Goal: Communication & Community: Connect with others

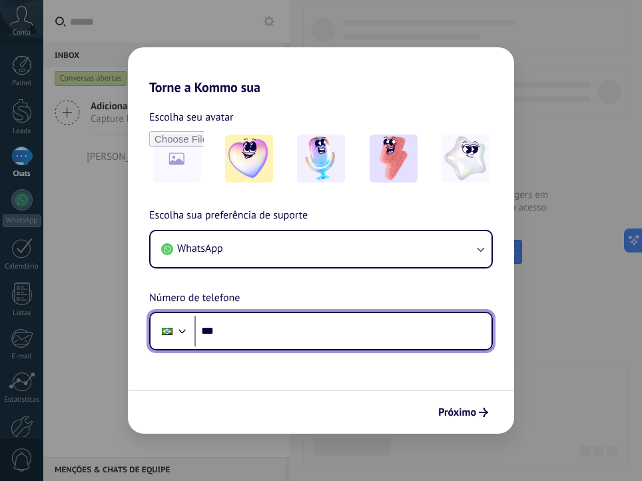
click at [239, 329] on input "***" at bounding box center [343, 331] width 297 height 31
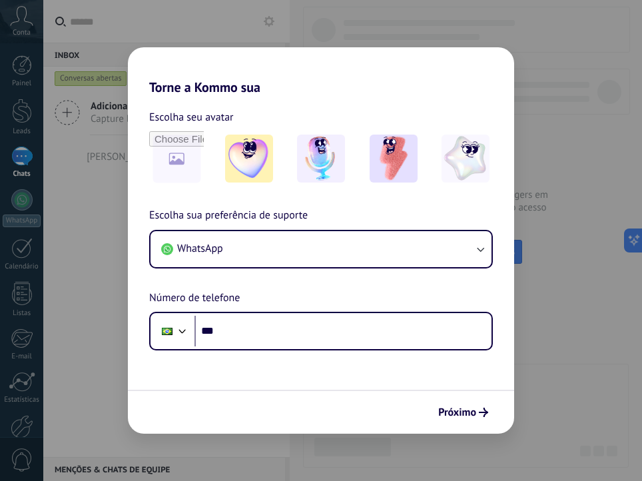
click at [107, 372] on div "Torne a Kommo sua Escolha seu avatar Escolha sua preferência de suporte WhatsAp…" at bounding box center [321, 240] width 642 height 481
click at [308, 167] on img at bounding box center [321, 159] width 48 height 48
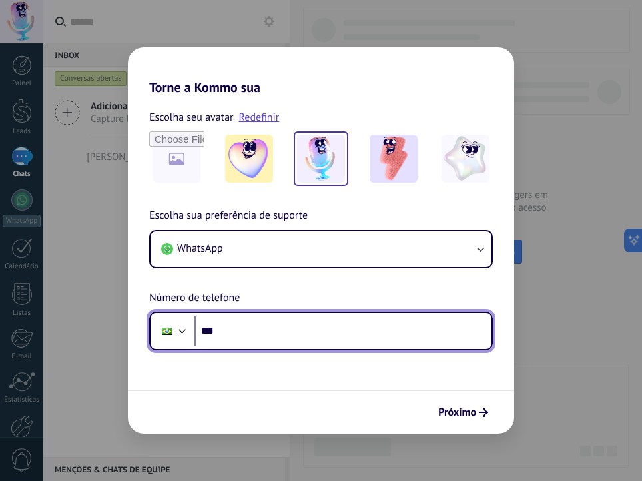
click at [422, 334] on input "***" at bounding box center [343, 331] width 297 height 31
type input "**********"
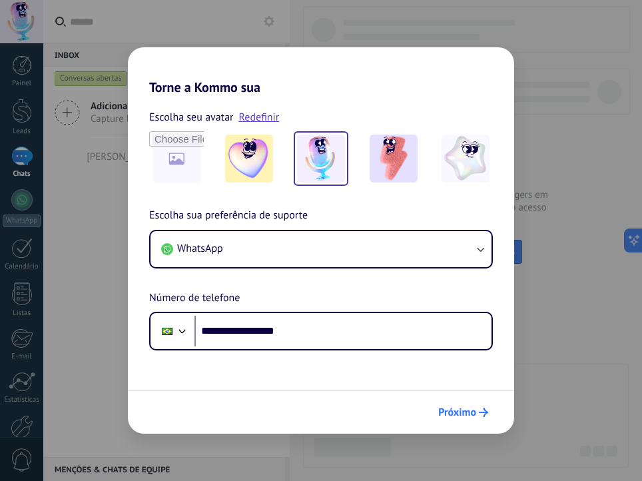
click at [454, 414] on span "Próximo" at bounding box center [457, 412] width 38 height 9
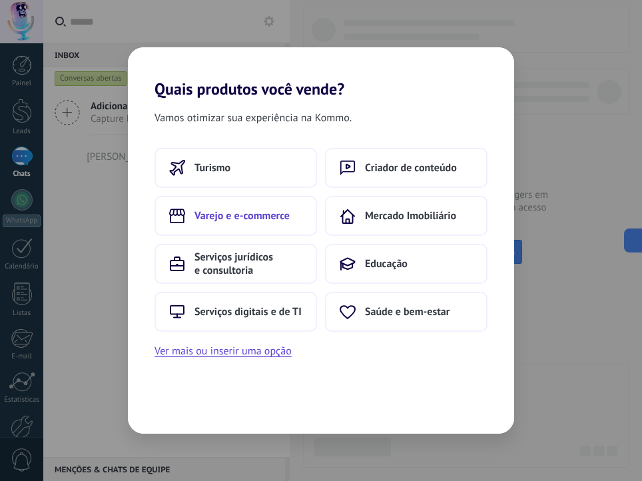
click at [256, 215] on span "Varejo e e-commerce" at bounding box center [242, 215] width 95 height 13
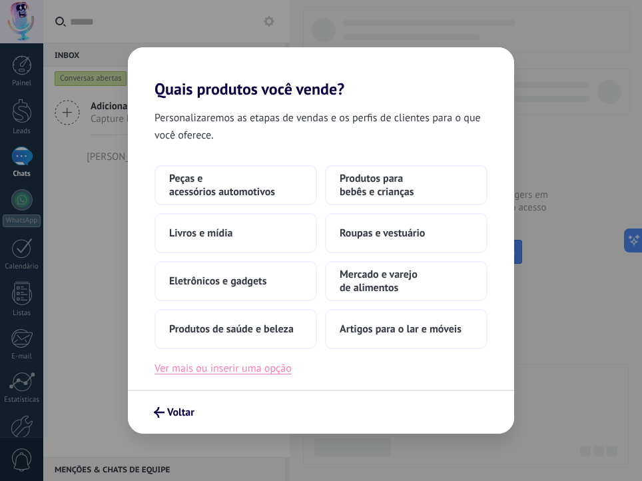
click at [276, 372] on button "Ver mais ou inserir uma opção" at bounding box center [223, 368] width 137 height 17
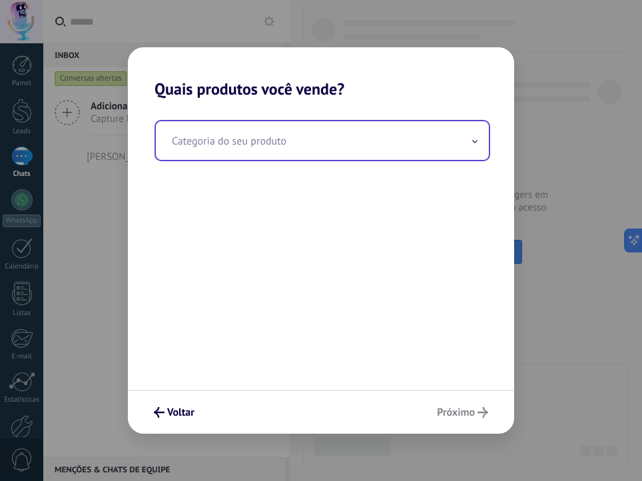
click at [238, 136] on input "text" at bounding box center [322, 140] width 333 height 39
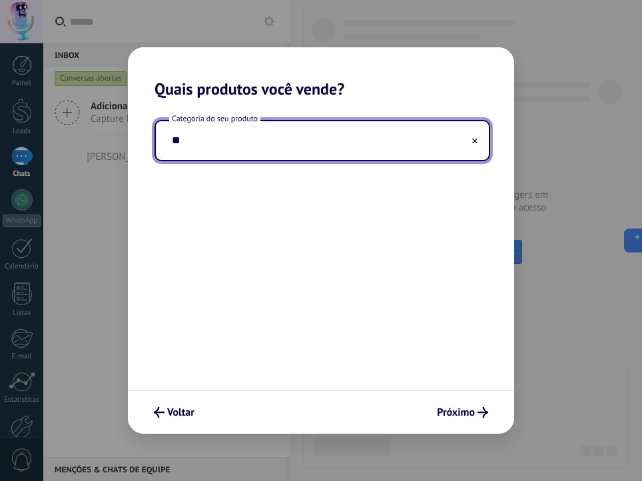
type input "*"
type input "**********"
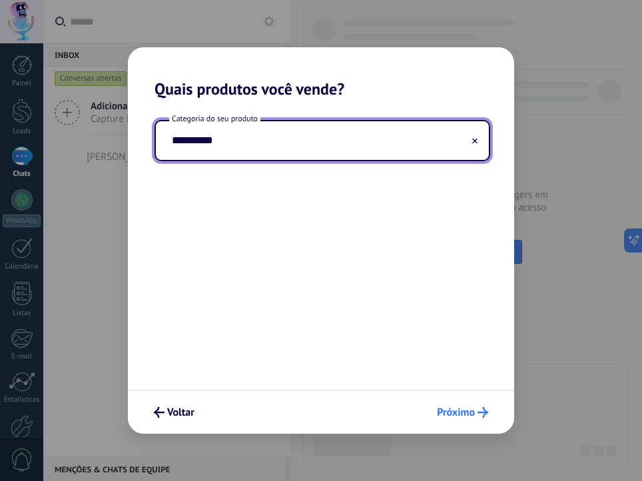
click at [471, 417] on span "Próximo" at bounding box center [456, 412] width 38 height 9
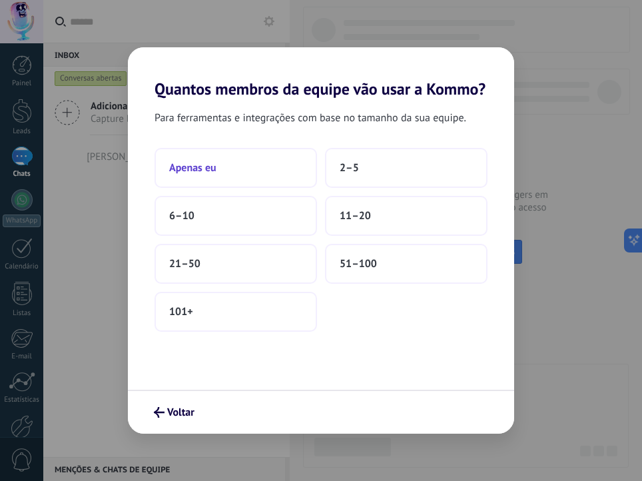
click at [191, 165] on span "Apenas eu" at bounding box center [192, 167] width 47 height 13
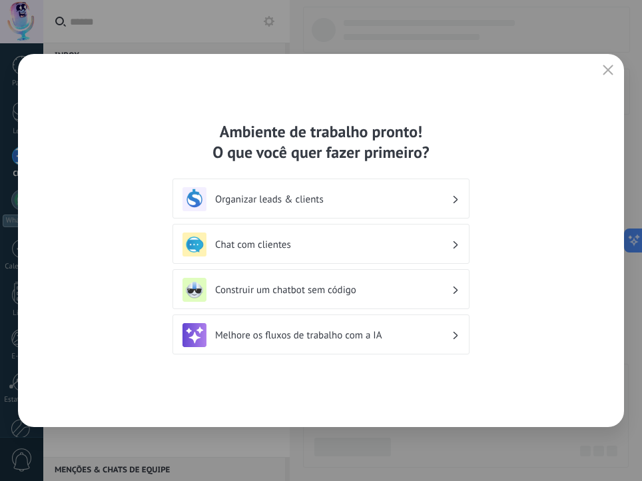
click at [422, 203] on h3 "Organizar leads & clients" at bounding box center [333, 199] width 236 height 13
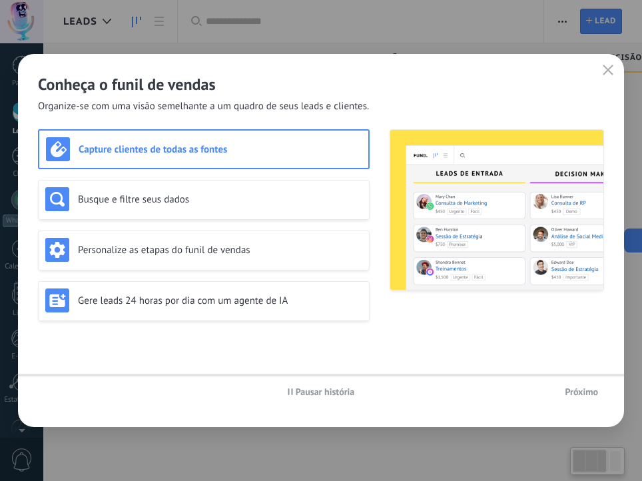
click at [452, 200] on img at bounding box center [496, 210] width 213 height 160
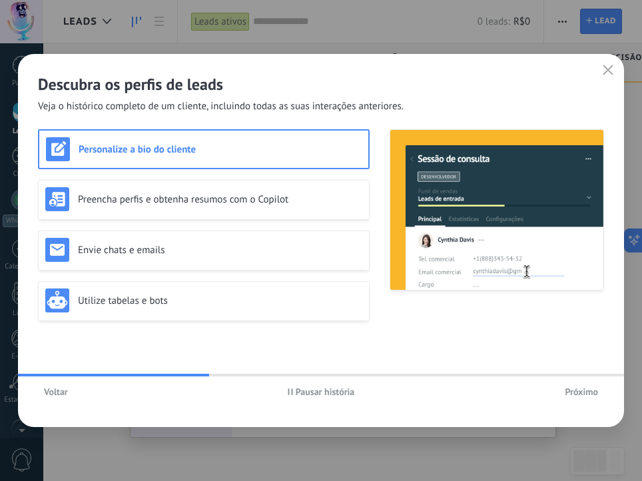
click at [585, 394] on span "Próximo" at bounding box center [581, 391] width 33 height 9
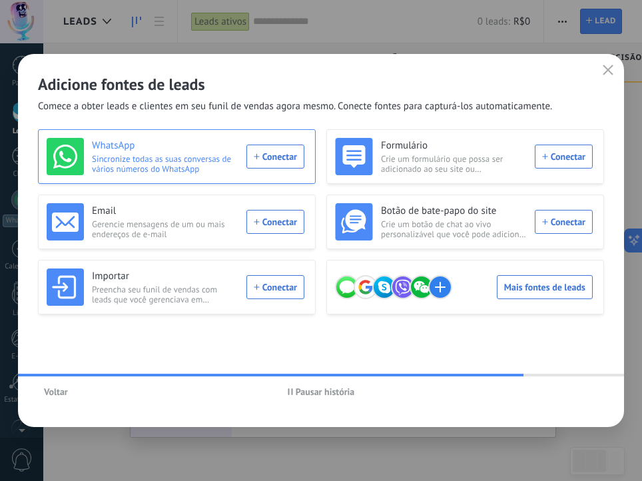
click at [280, 159] on div "WhatsApp Sincronize todas as suas conversas de vários números do WhatsApp Conec…" at bounding box center [176, 156] width 258 height 37
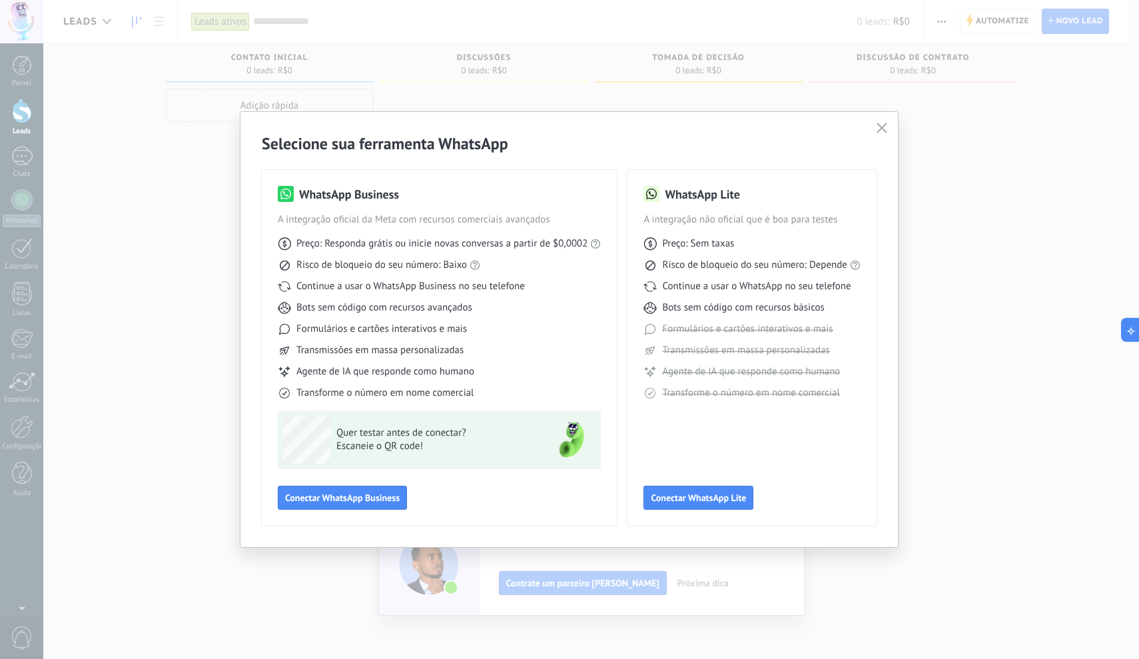
click at [245, 209] on div "Selecione sua ferramenta WhatsApp WhatsApp Business A integração oficial da Met…" at bounding box center [568, 329] width 657 height 435
click at [221, 209] on div "Selecione sua ferramenta WhatsApp WhatsApp Business A integração oficial da Met…" at bounding box center [569, 329] width 1139 height 659
click at [642, 127] on use "button" at bounding box center [882, 128] width 10 height 10
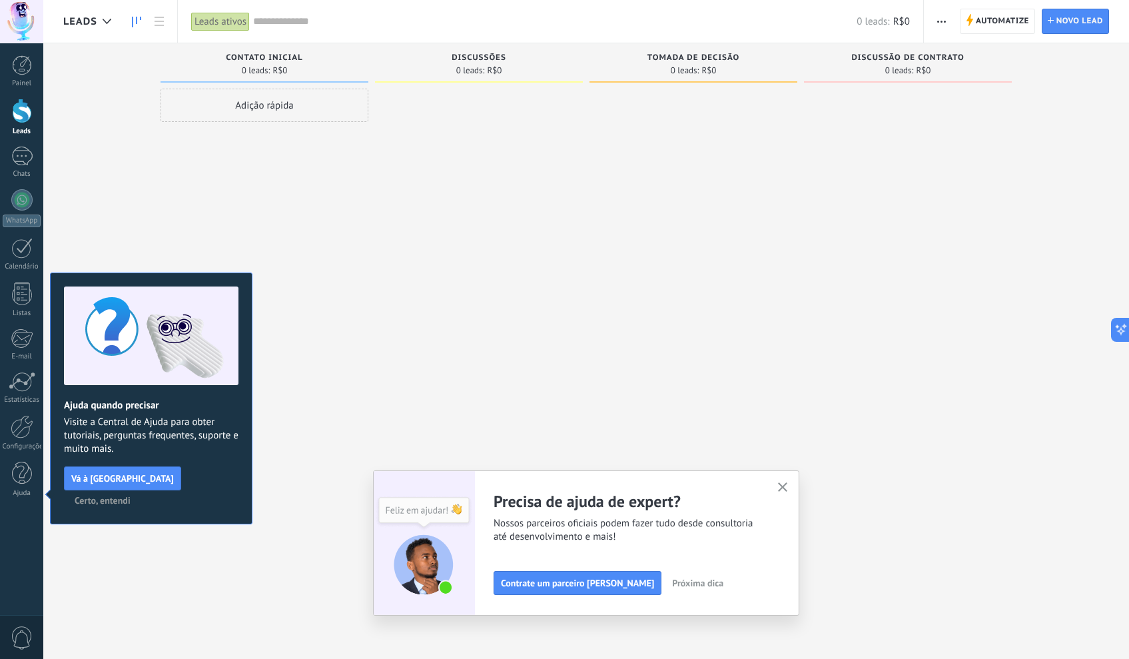
click at [642, 480] on use "button" at bounding box center [783, 487] width 10 height 10
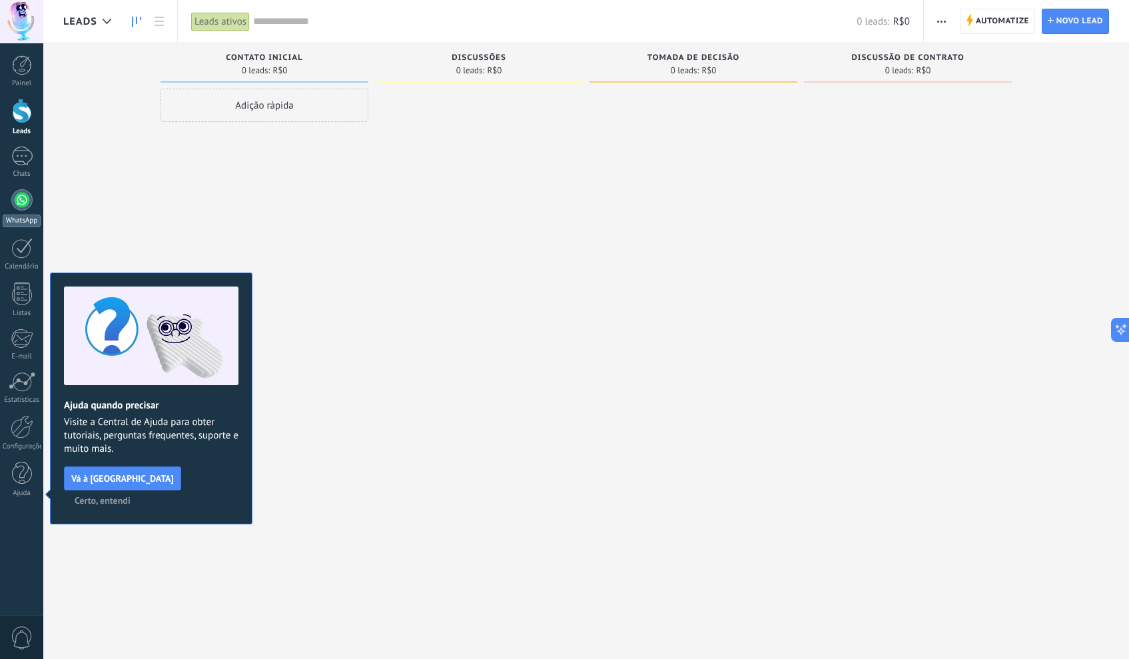
click at [30, 210] on link "WhatsApp" at bounding box center [21, 208] width 43 height 38
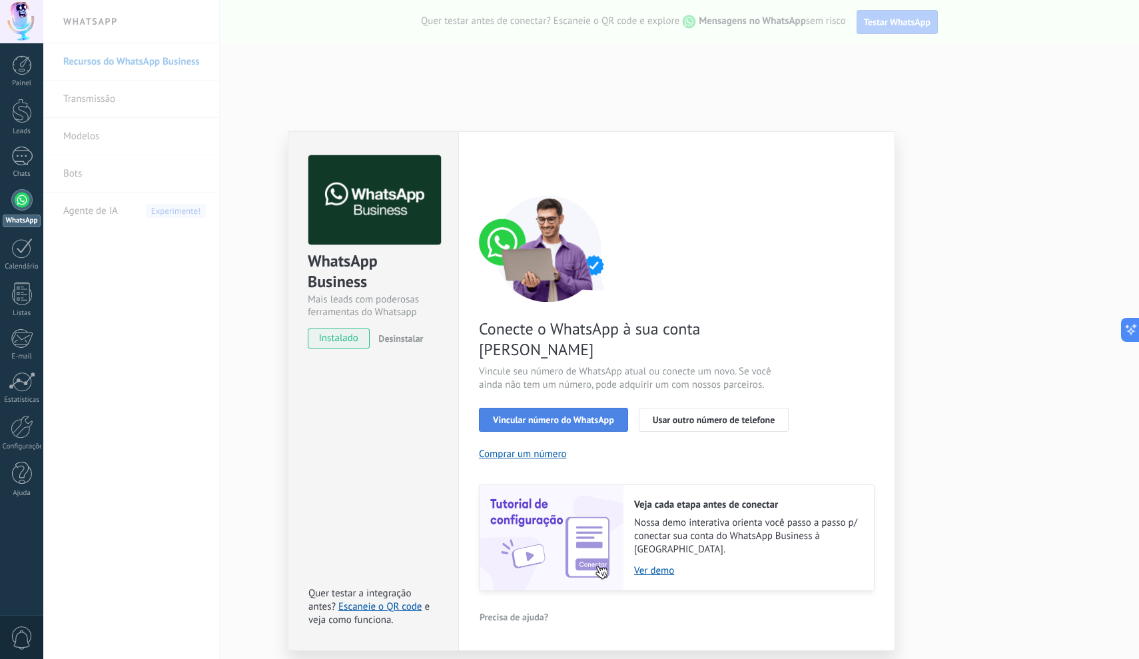
click at [568, 415] on span "Vincular número do WhatsApp" at bounding box center [553, 419] width 121 height 9
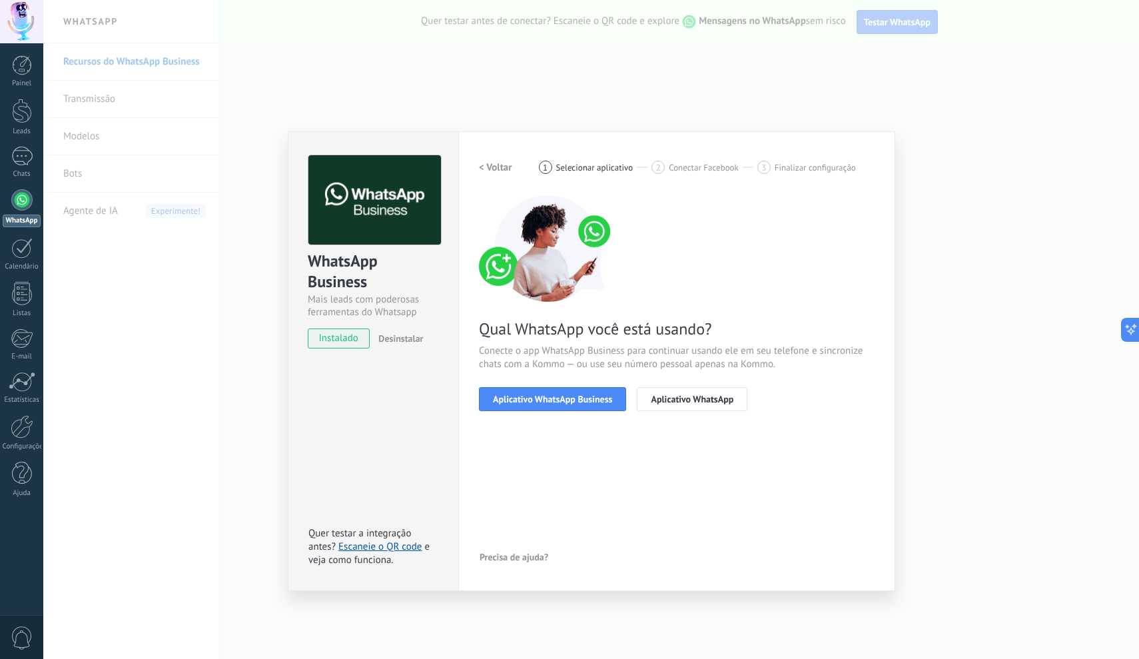
click at [568, 397] on span "Aplicativo WhatsApp Business" at bounding box center [552, 398] width 119 height 9
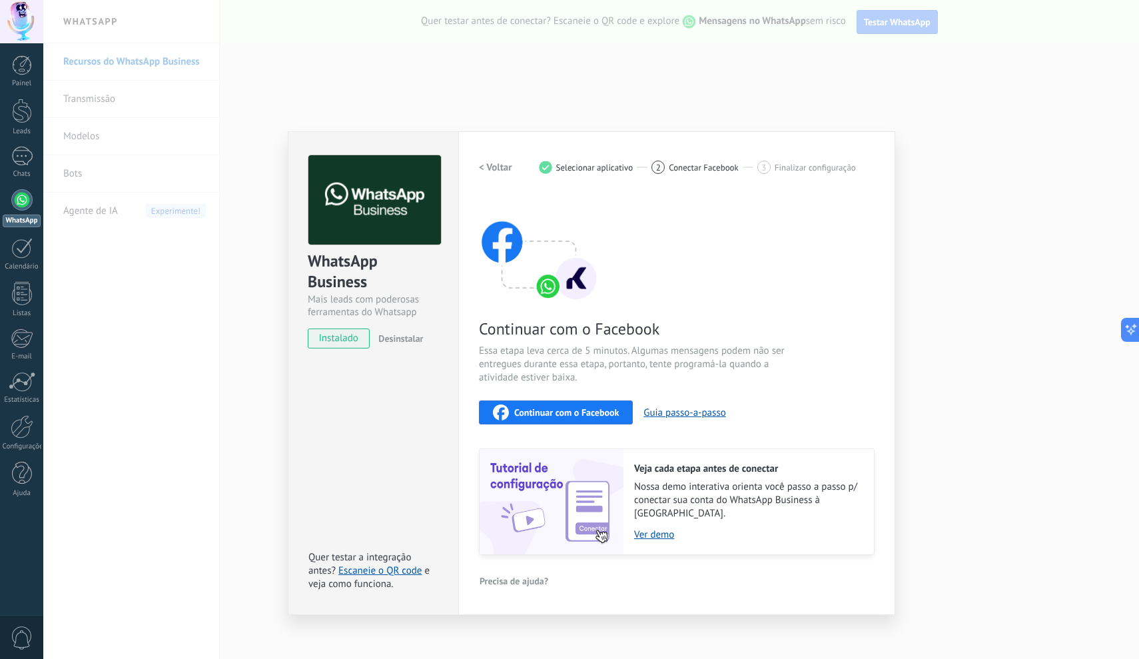
click at [561, 415] on span "Continuar com o Facebook" at bounding box center [566, 412] width 105 height 9
click at [260, 458] on div "WhatsApp Business Mais leads com poderosas ferramentas do Whatsapp instalado De…" at bounding box center [591, 329] width 1096 height 659
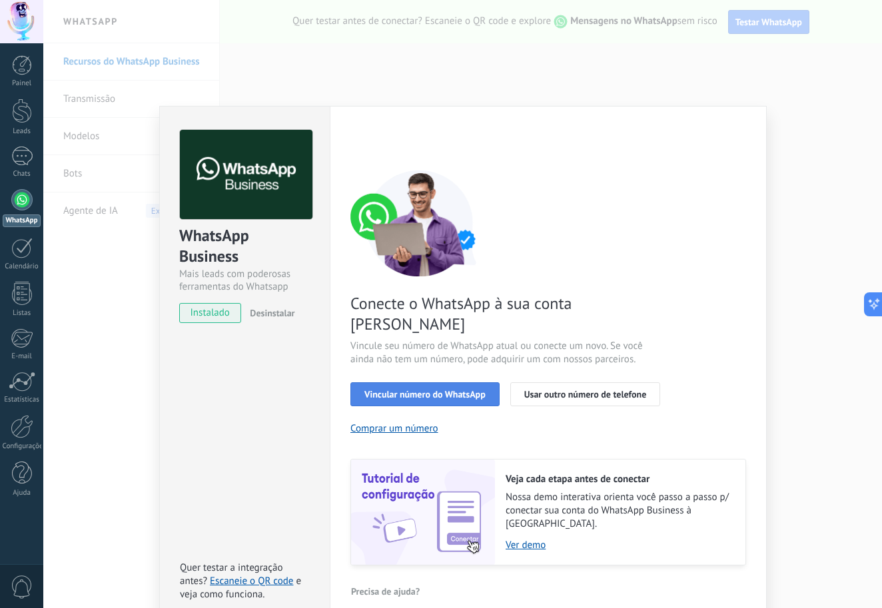
click at [432, 390] on span "Vincular número do WhatsApp" at bounding box center [424, 394] width 121 height 9
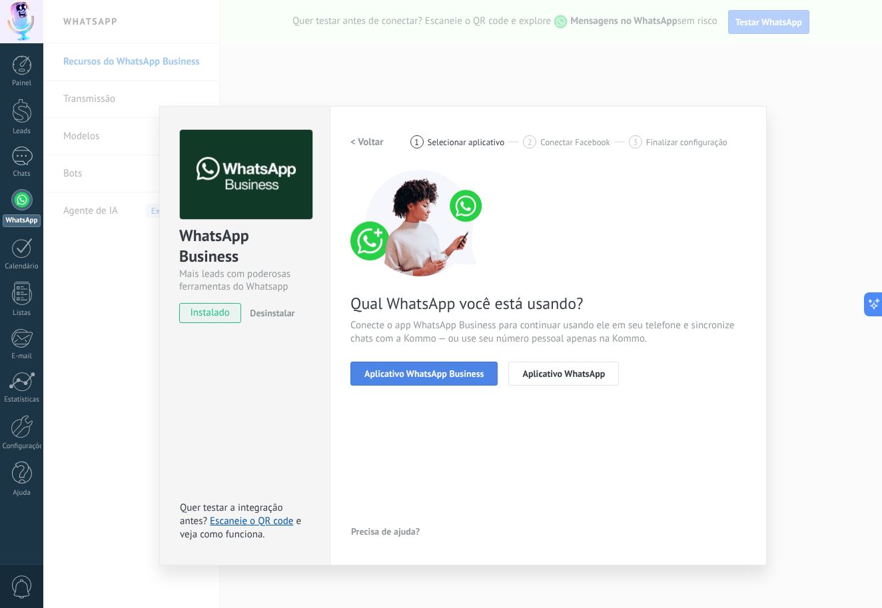
click at [432, 380] on button "Aplicativo WhatsApp Business" at bounding box center [423, 374] width 147 height 24
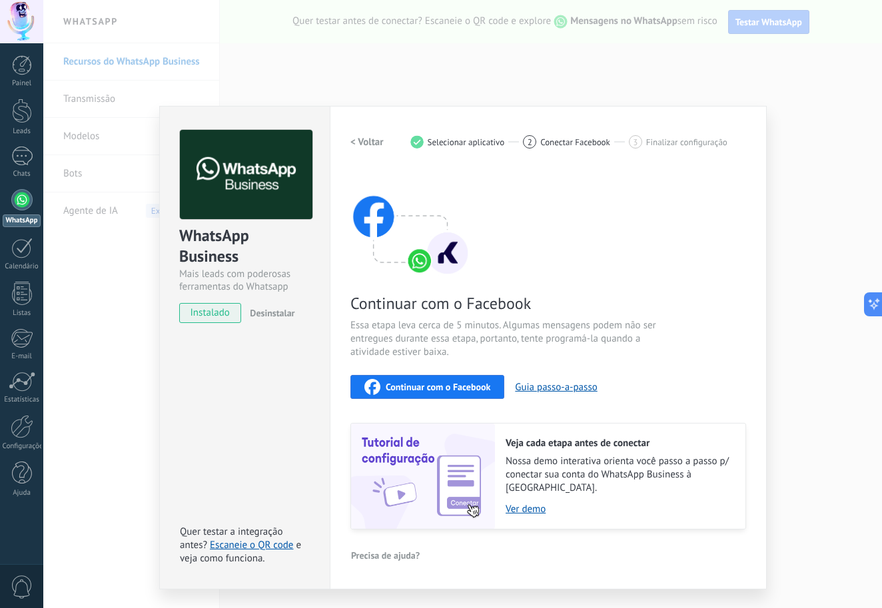
click at [430, 392] on div "Continuar com o Facebook" at bounding box center [427, 387] width 126 height 16
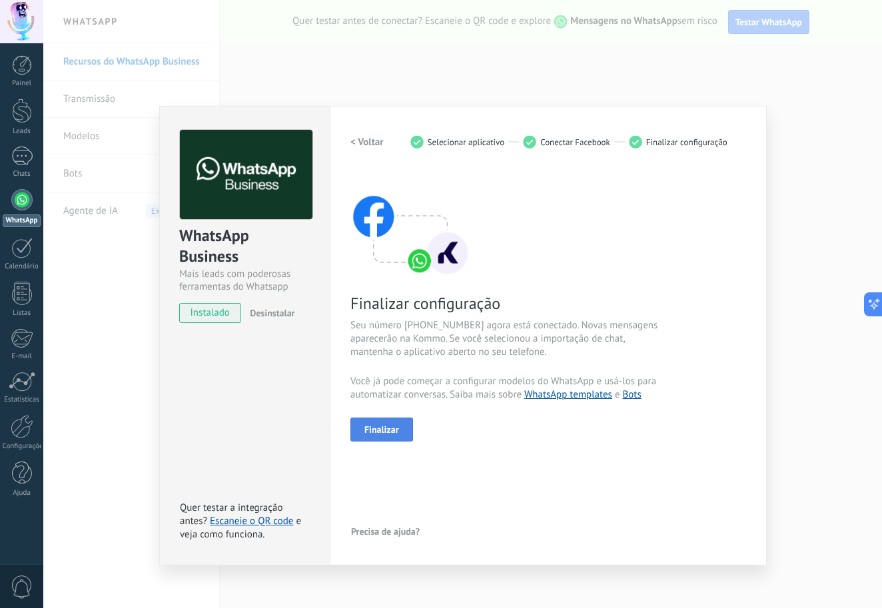
click at [384, 433] on span "Finalizar" at bounding box center [381, 429] width 35 height 9
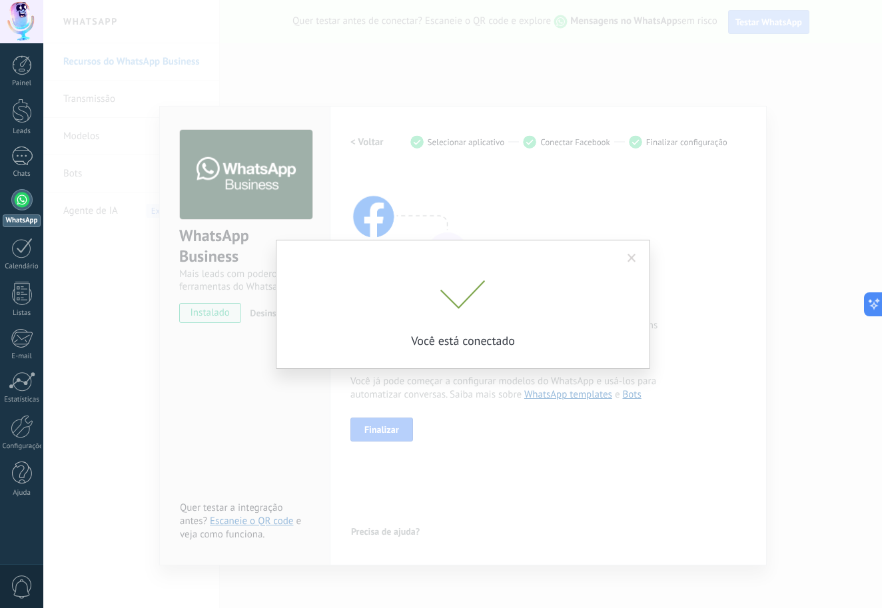
click at [630, 263] on span at bounding box center [632, 258] width 22 height 23
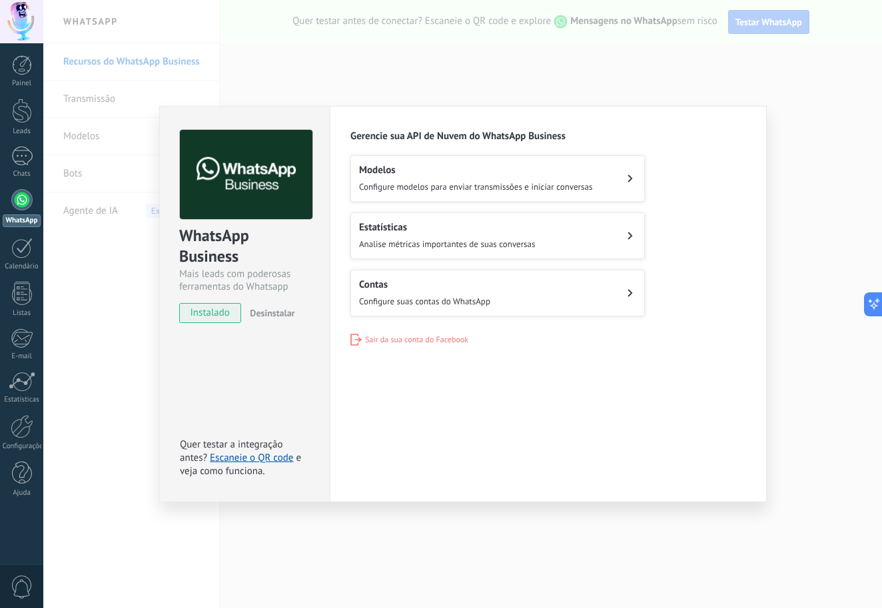
click at [131, 360] on div "WhatsApp Business Mais leads com poderosas ferramentas do Whatsapp instalado De…" at bounding box center [462, 304] width 839 height 608
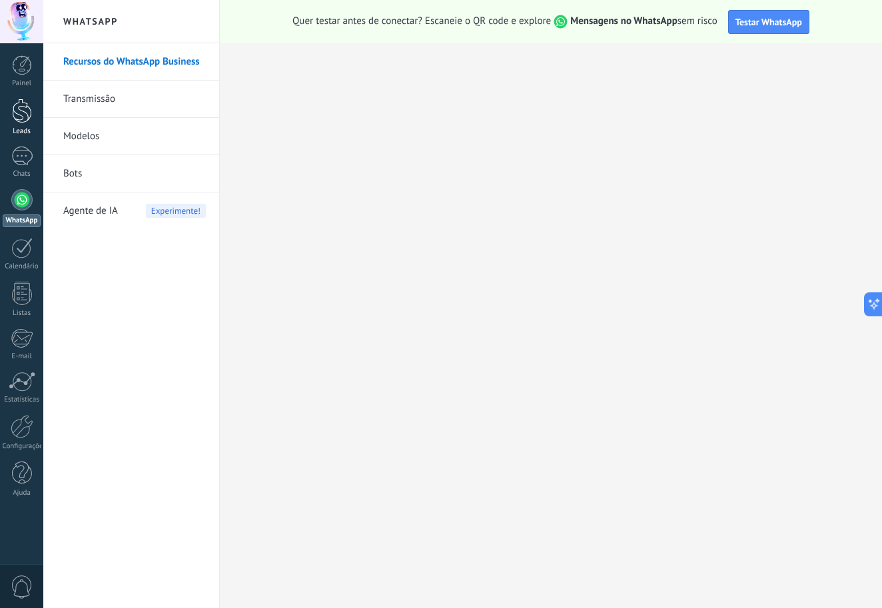
click at [18, 125] on link "Leads" at bounding box center [21, 117] width 43 height 37
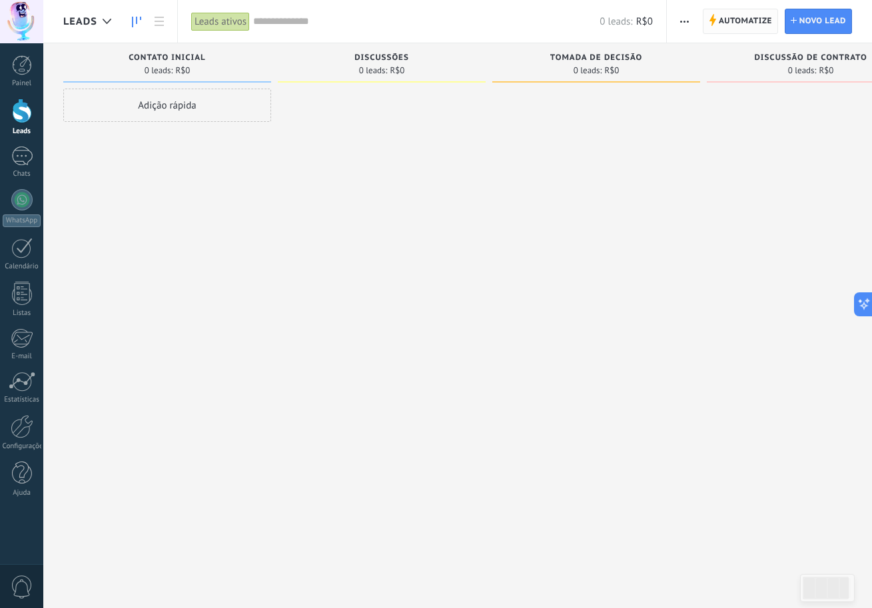
click at [642, 17] on span "Automatize Automatize" at bounding box center [740, 21] width 75 height 25
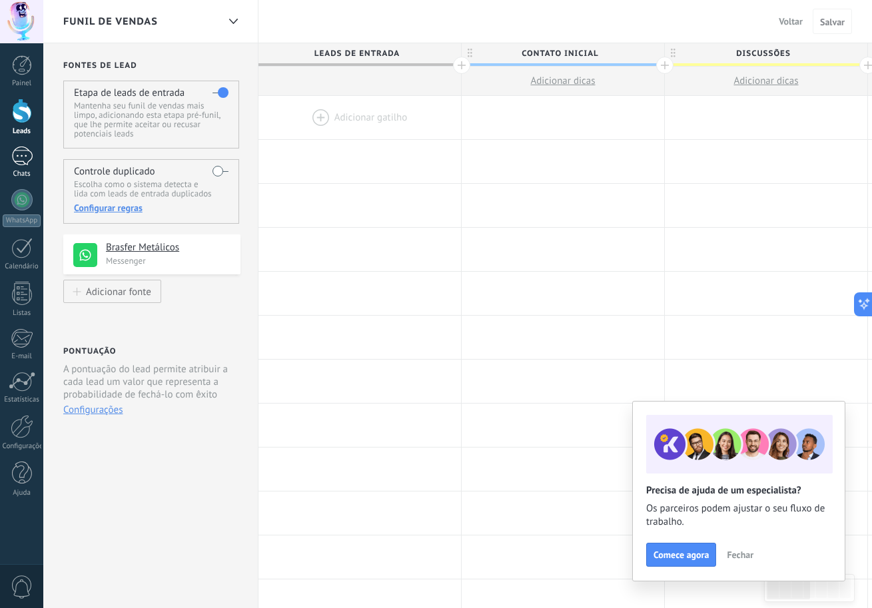
click at [36, 150] on link "Chats" at bounding box center [21, 163] width 43 height 32
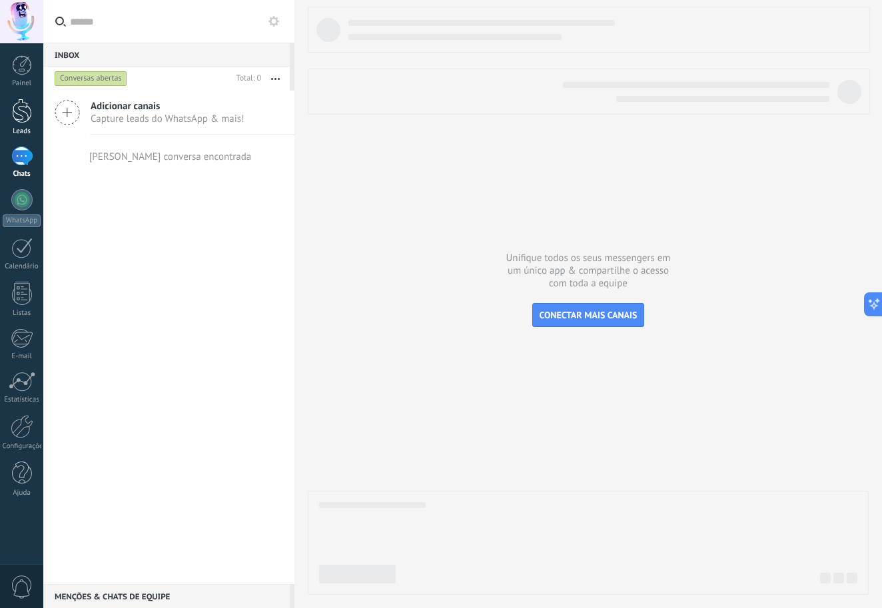
click at [33, 121] on link "Leads" at bounding box center [21, 117] width 43 height 37
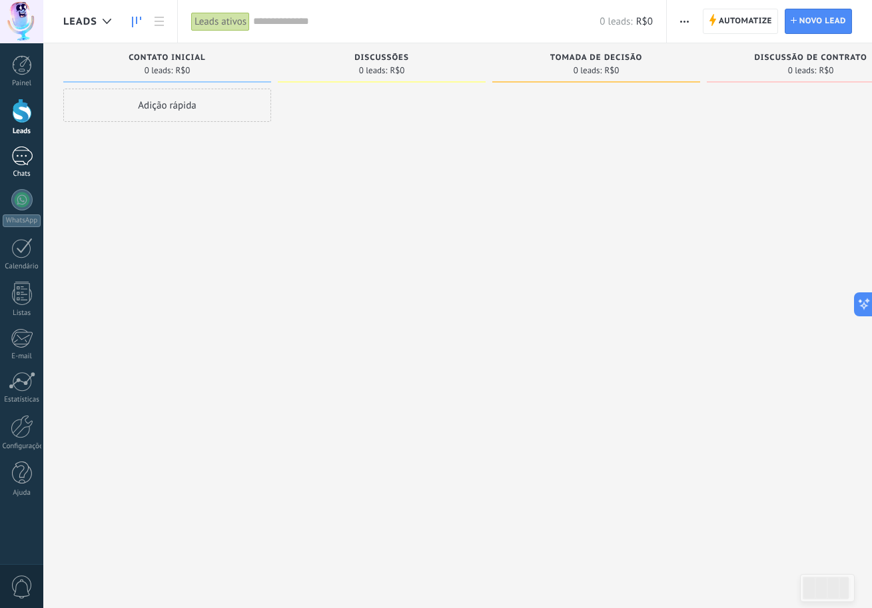
click at [29, 158] on div at bounding box center [21, 156] width 21 height 19
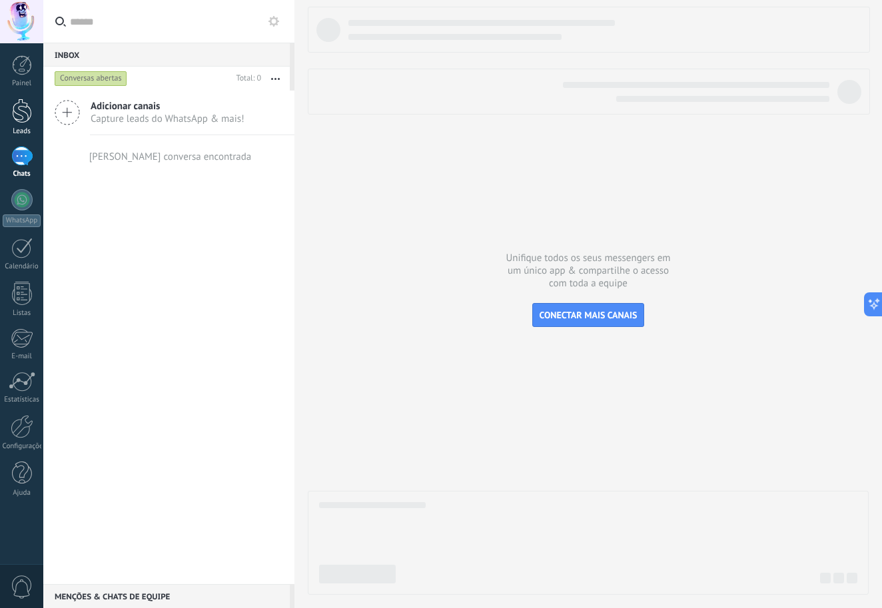
click at [28, 115] on div at bounding box center [22, 111] width 20 height 25
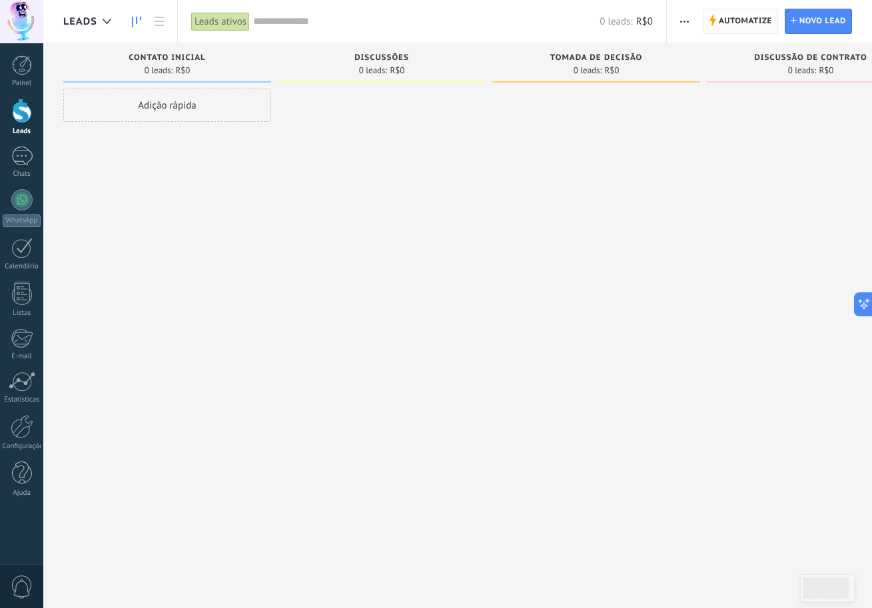
click at [642, 21] on span "Automatize" at bounding box center [745, 21] width 53 height 24
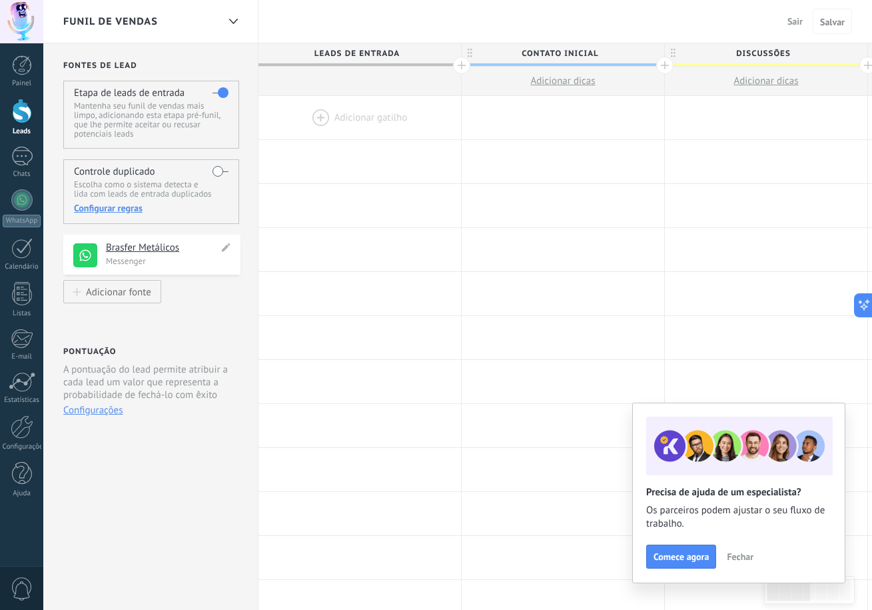
click at [156, 246] on h4 "Brasfer Metálicos" at bounding box center [162, 247] width 113 height 13
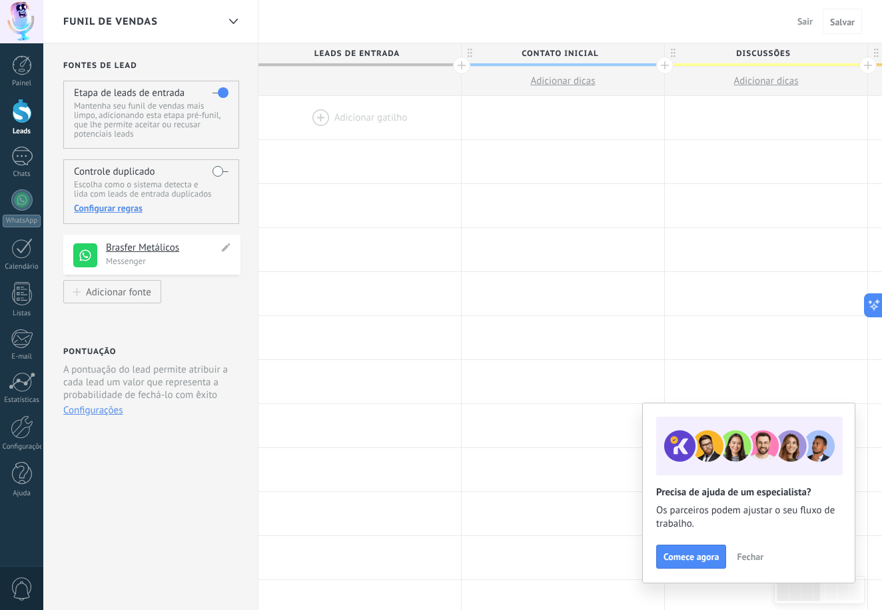
click at [156, 246] on body ".abccls-1,.abccls-2{fill-rule:evenodd}.abccls-2{fill:#fff} .abfcls-1{fill:none}…" at bounding box center [441, 305] width 882 height 610
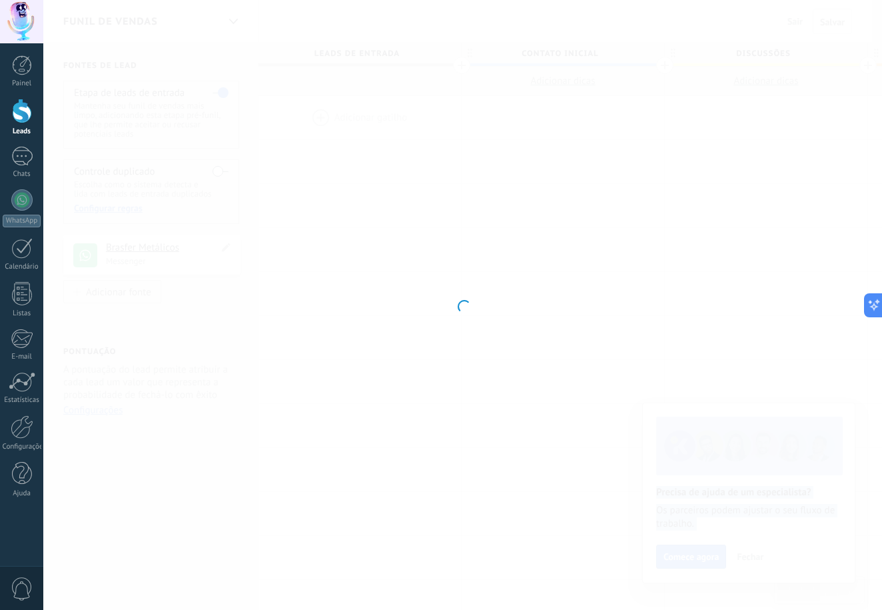
click at [156, 246] on div at bounding box center [462, 305] width 839 height 610
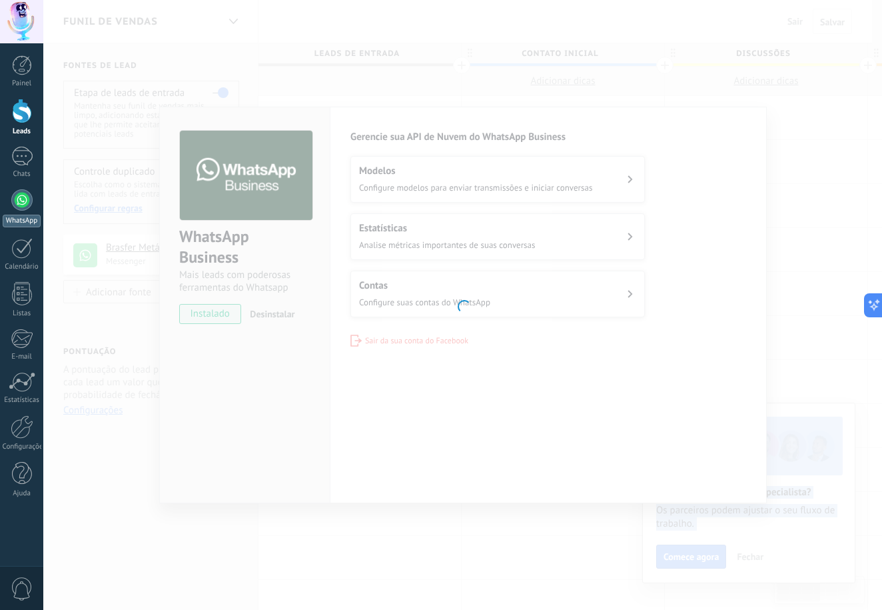
click at [31, 195] on div at bounding box center [21, 199] width 21 height 21
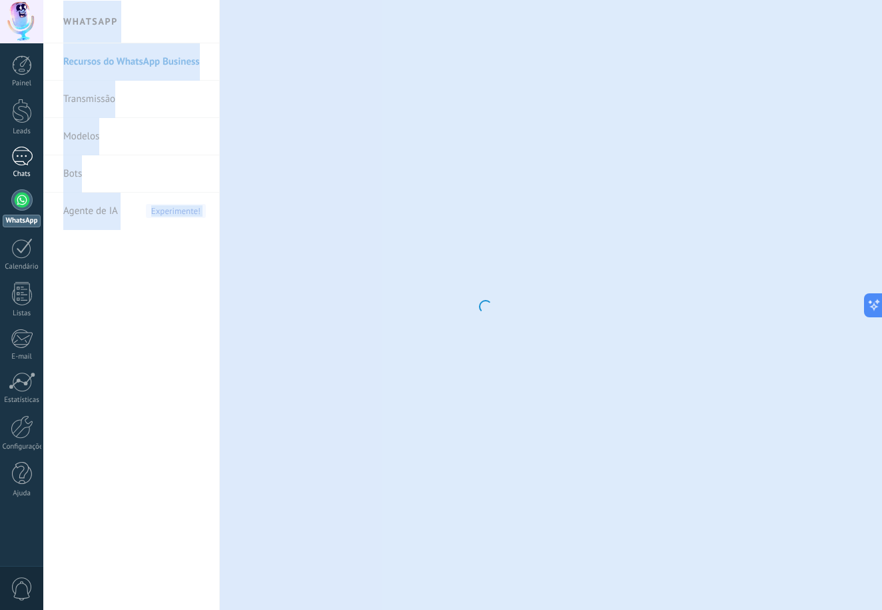
click at [15, 167] on link "Chats" at bounding box center [21, 163] width 43 height 32
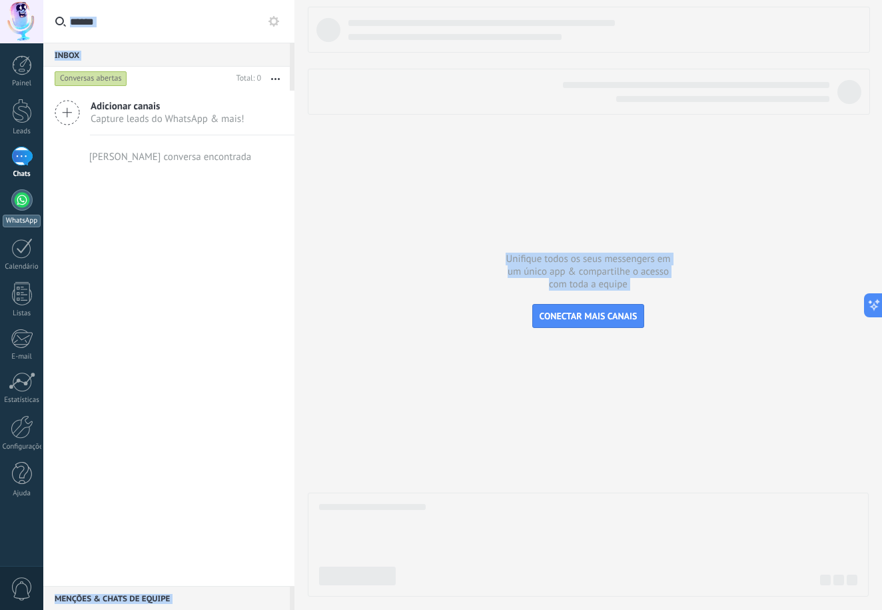
click at [31, 195] on div at bounding box center [21, 199] width 21 height 21
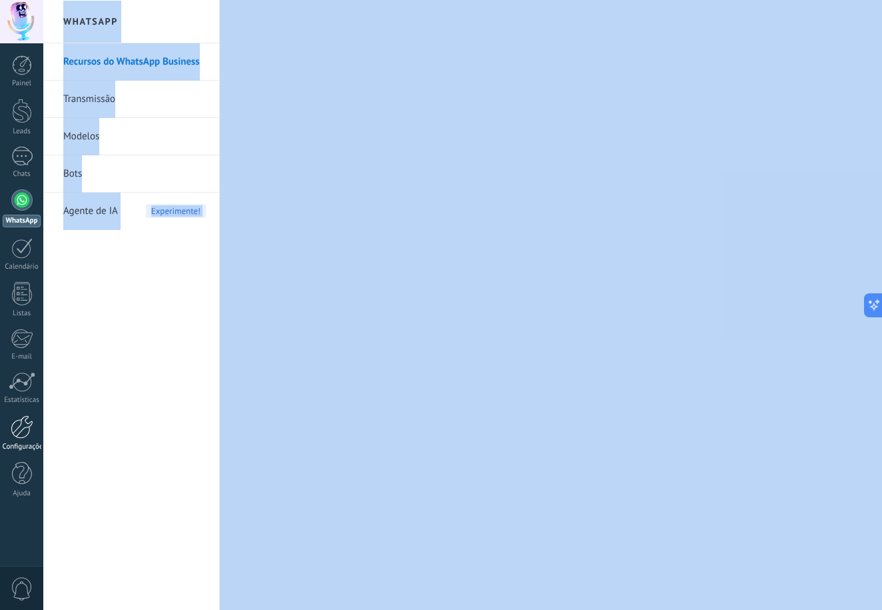
click at [35, 418] on link "Configurações" at bounding box center [21, 433] width 43 height 36
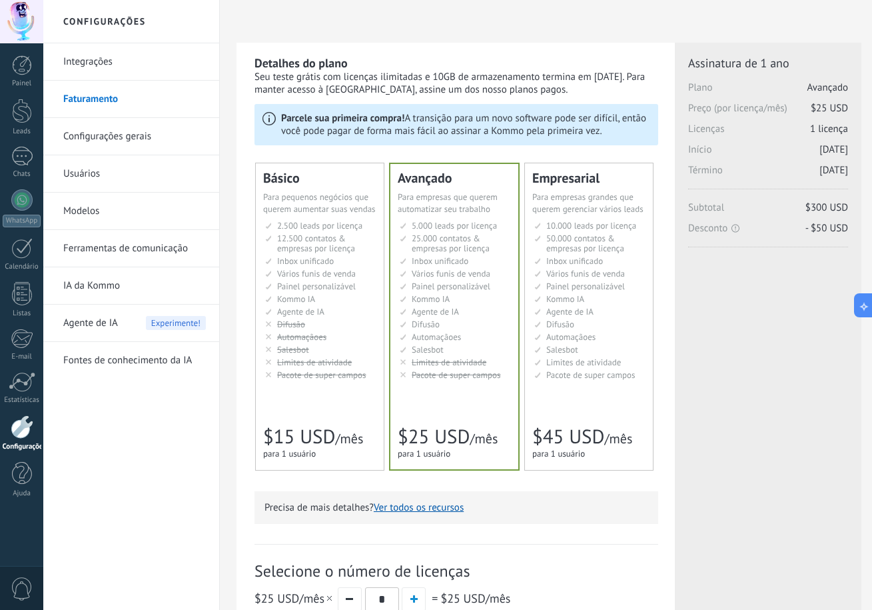
click at [477, 244] on span "25.000 contatos & empresas por licença" at bounding box center [451, 242] width 78 height 21
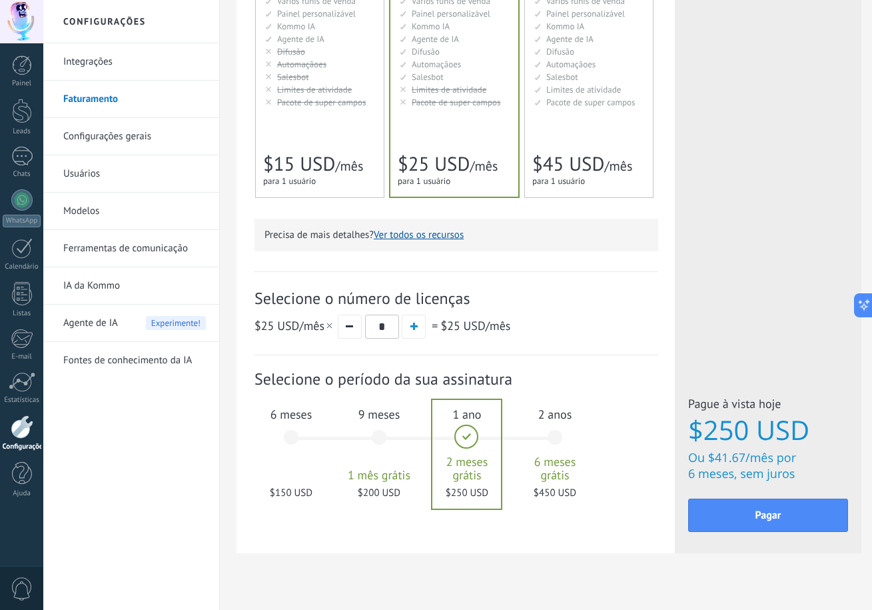
scroll to position [282, 0]
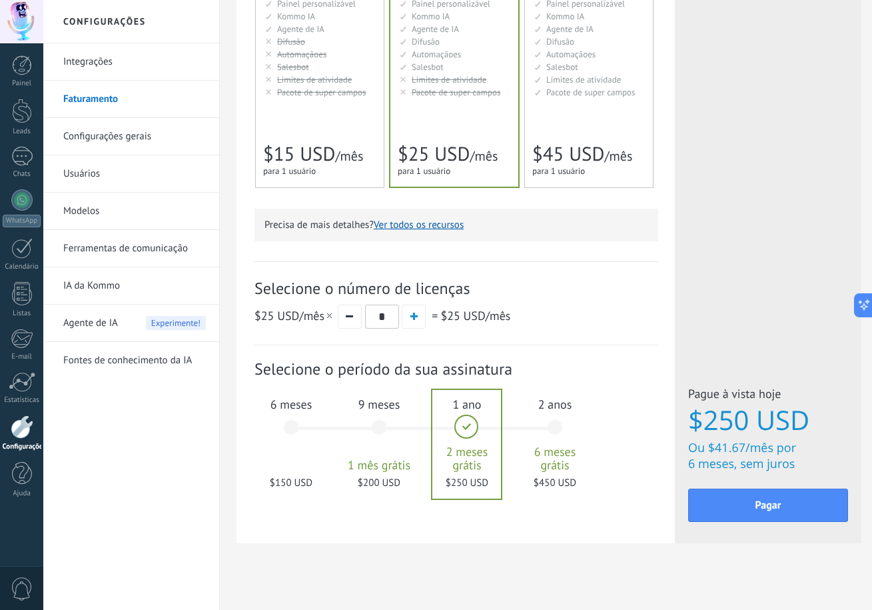
click at [304, 426] on div "6 meses $150 USD" at bounding box center [291, 433] width 72 height 94
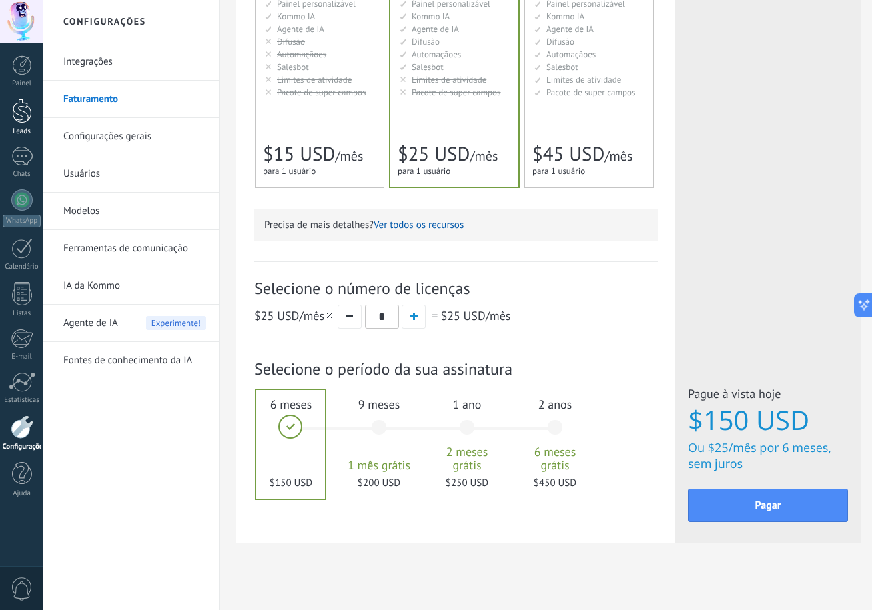
click at [22, 128] on div "Leads" at bounding box center [22, 131] width 39 height 9
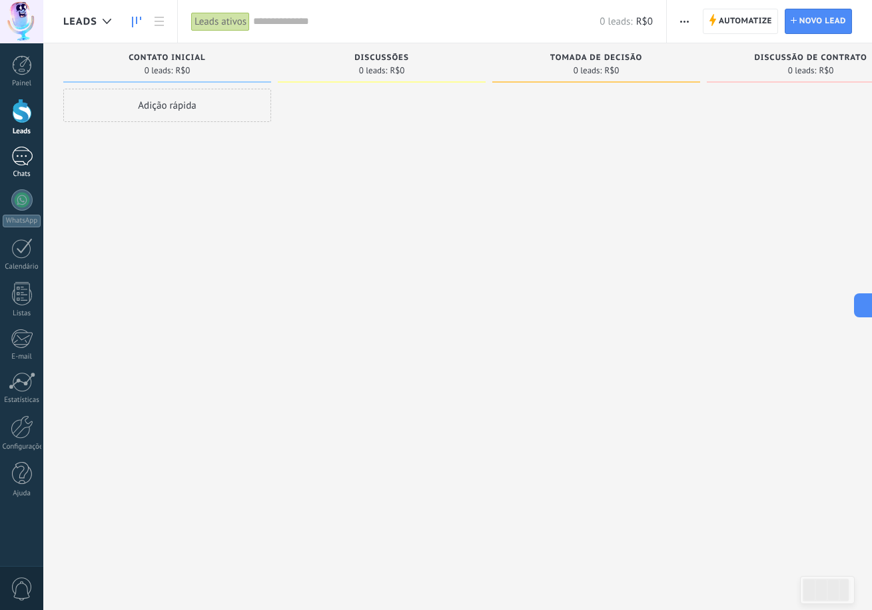
click at [27, 159] on div at bounding box center [21, 156] width 21 height 19
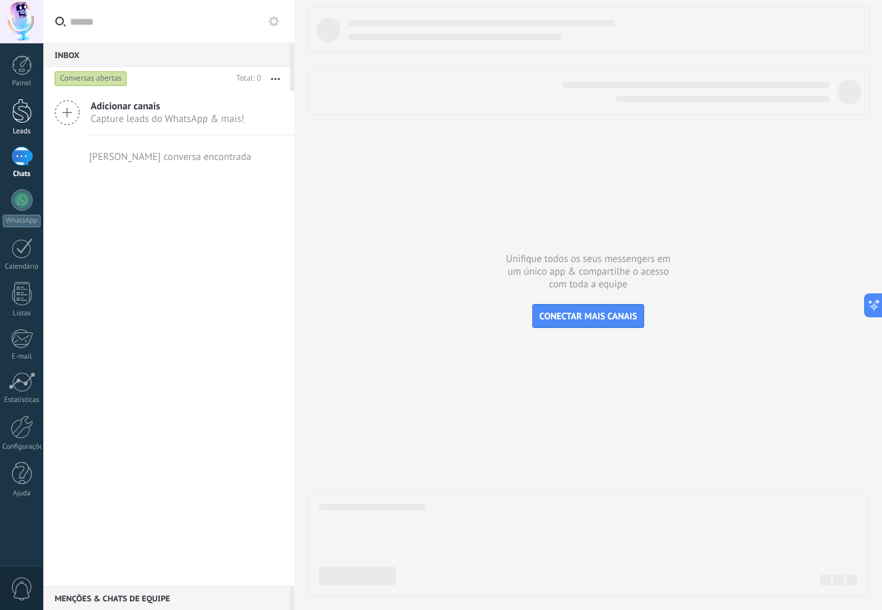
click at [16, 118] on div at bounding box center [22, 111] width 20 height 25
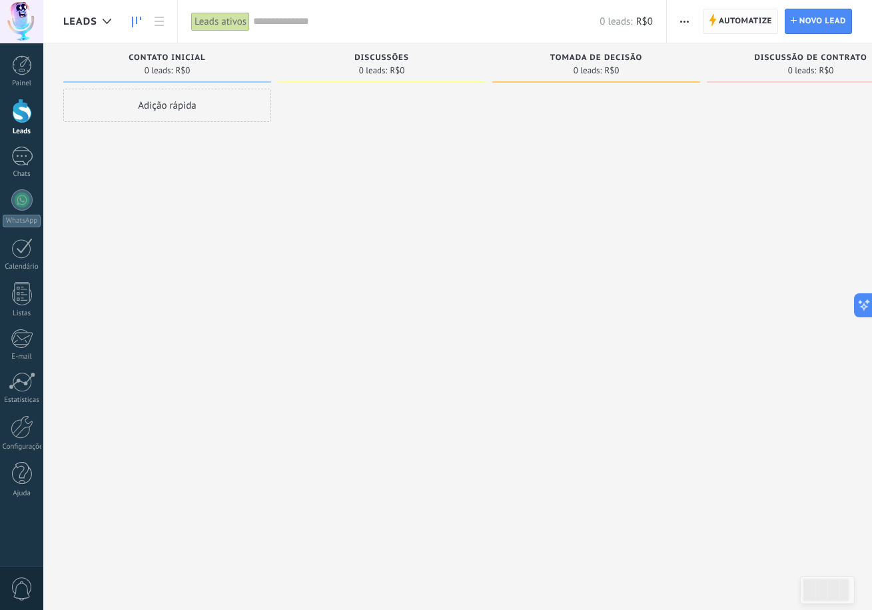
click at [749, 21] on span "Automatize" at bounding box center [745, 21] width 53 height 24
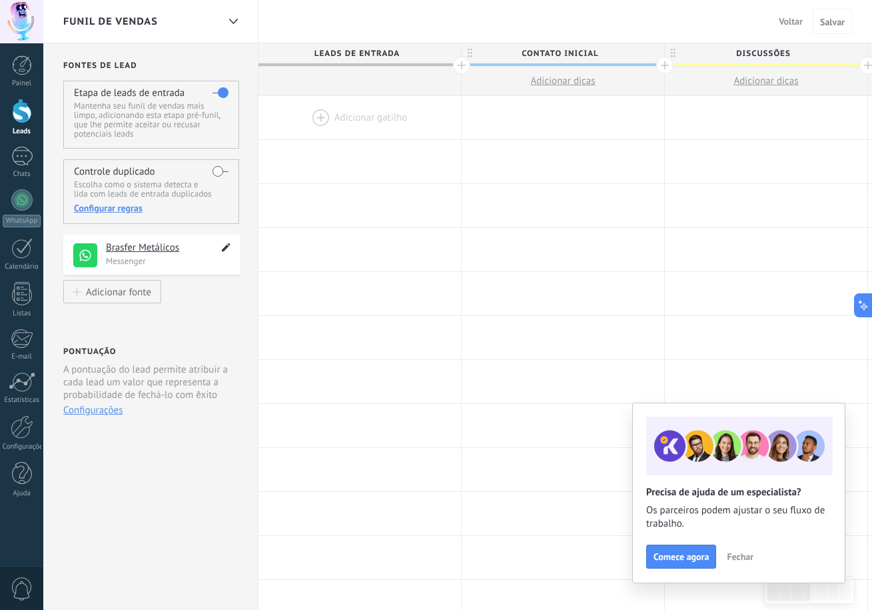
click at [223, 245] on icon at bounding box center [225, 247] width 15 height 16
click at [226, 243] on icon at bounding box center [225, 246] width 12 height 13
click at [226, 243] on icon at bounding box center [225, 247] width 15 height 16
click at [226, 243] on icon at bounding box center [225, 246] width 12 height 13
click at [99, 256] on div "**********" at bounding box center [151, 254] width 177 height 40
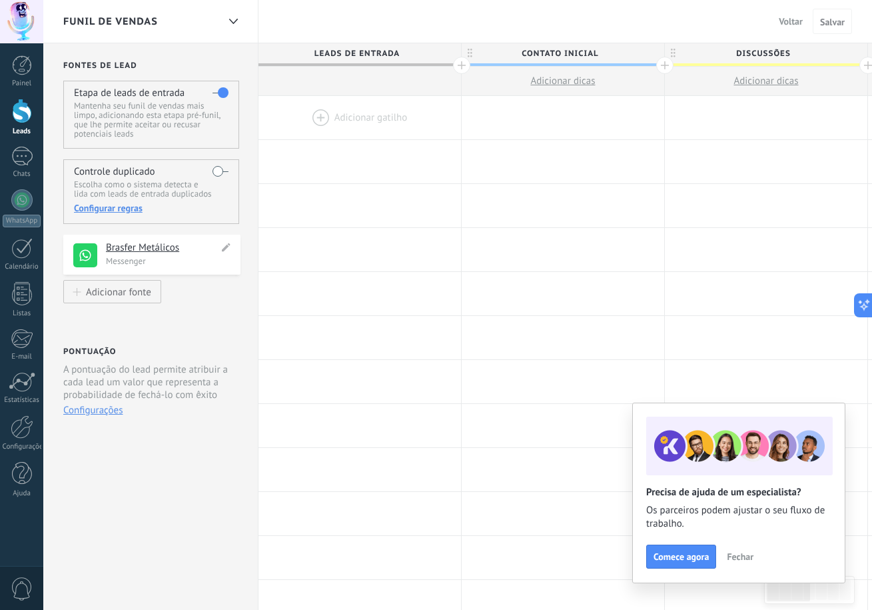
click at [99, 256] on div "**********" at bounding box center [151, 254] width 177 height 40
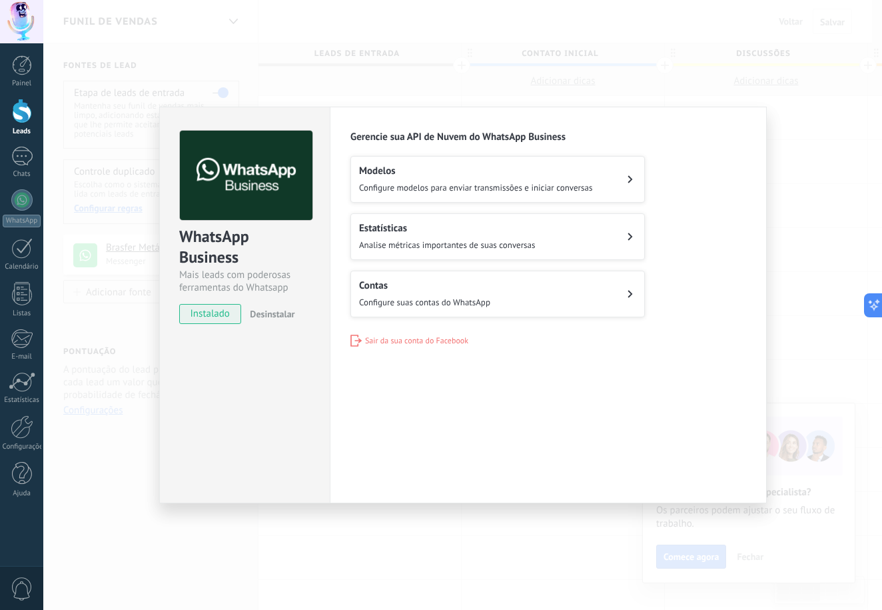
click at [137, 457] on div "WhatsApp Business Mais leads com poderosas ferramentas do Whatsapp instalado De…" at bounding box center [462, 305] width 839 height 610
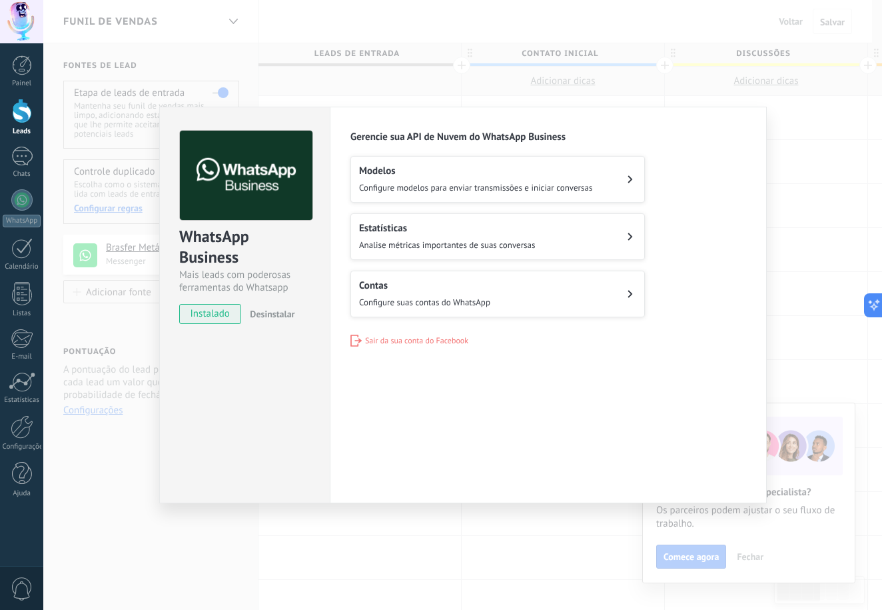
click at [132, 454] on div "WhatsApp Business Mais leads com poderosas ferramentas do Whatsapp instalado De…" at bounding box center [462, 305] width 839 height 610
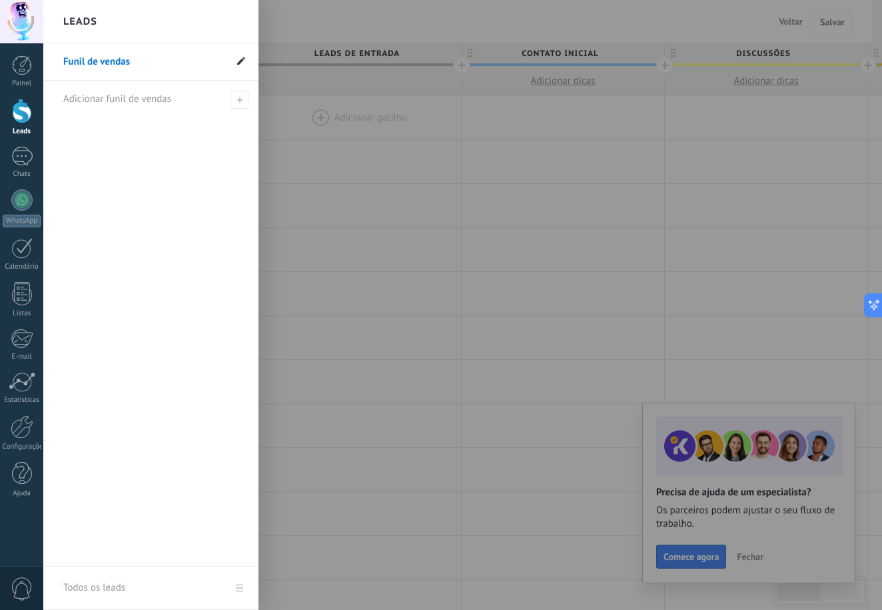
click at [237, 59] on icon at bounding box center [241, 61] width 8 height 8
click at [191, 65] on input "**********" at bounding box center [144, 61] width 162 height 21
type input "**********"
click at [238, 63] on icon at bounding box center [239, 62] width 15 height 8
click at [242, 101] on span at bounding box center [239, 100] width 18 height 18
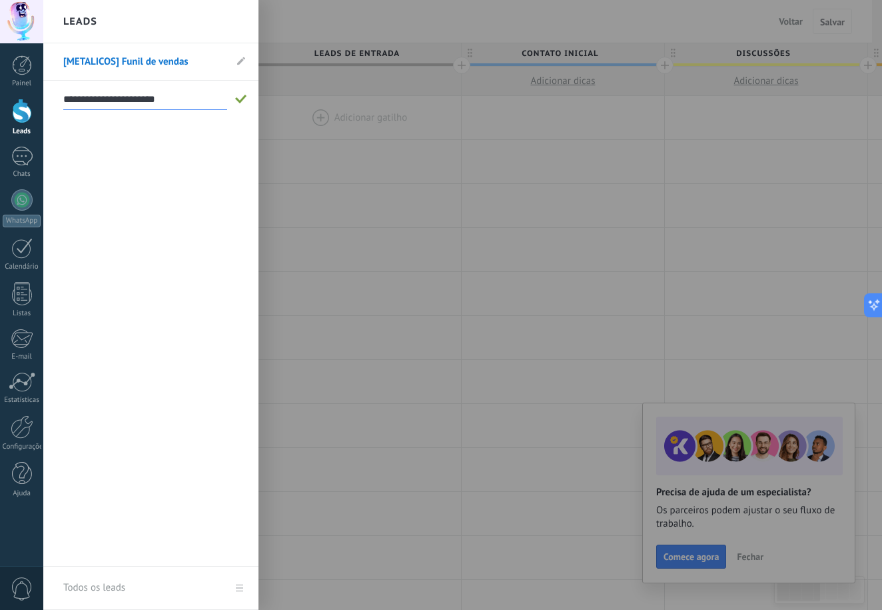
type input "**********"
click at [240, 100] on span at bounding box center [241, 99] width 12 height 9
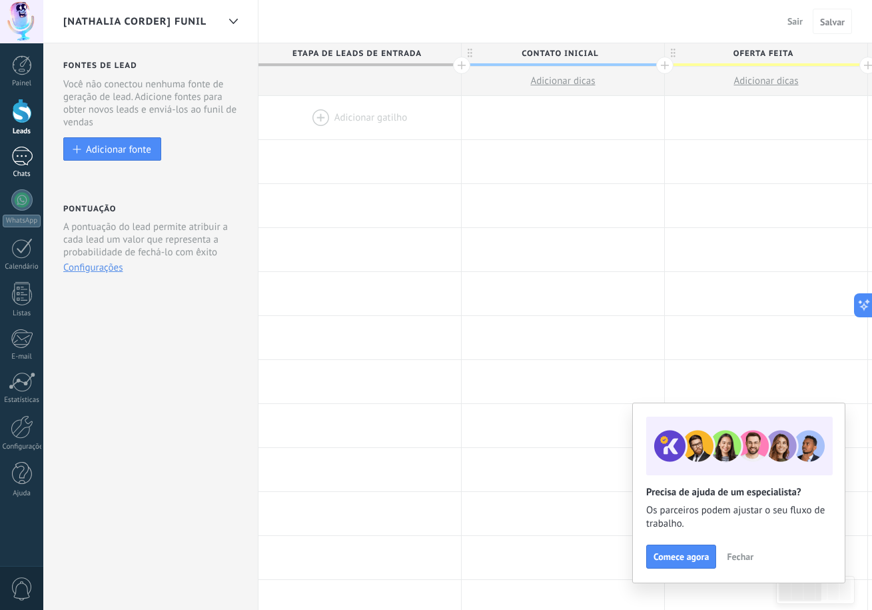
click at [19, 158] on div at bounding box center [21, 156] width 21 height 19
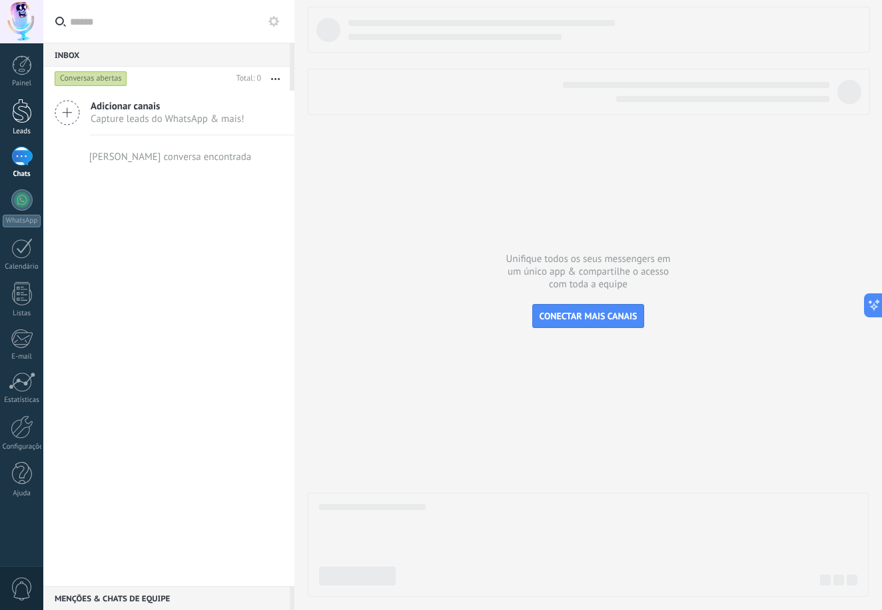
click at [28, 121] on div at bounding box center [22, 111] width 20 height 25
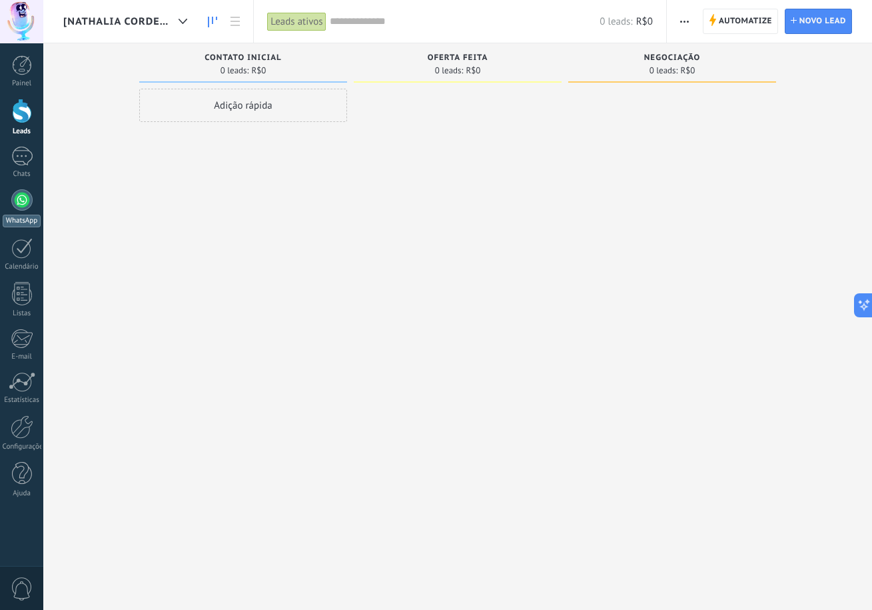
click at [9, 221] on div "WhatsApp" at bounding box center [22, 221] width 38 height 13
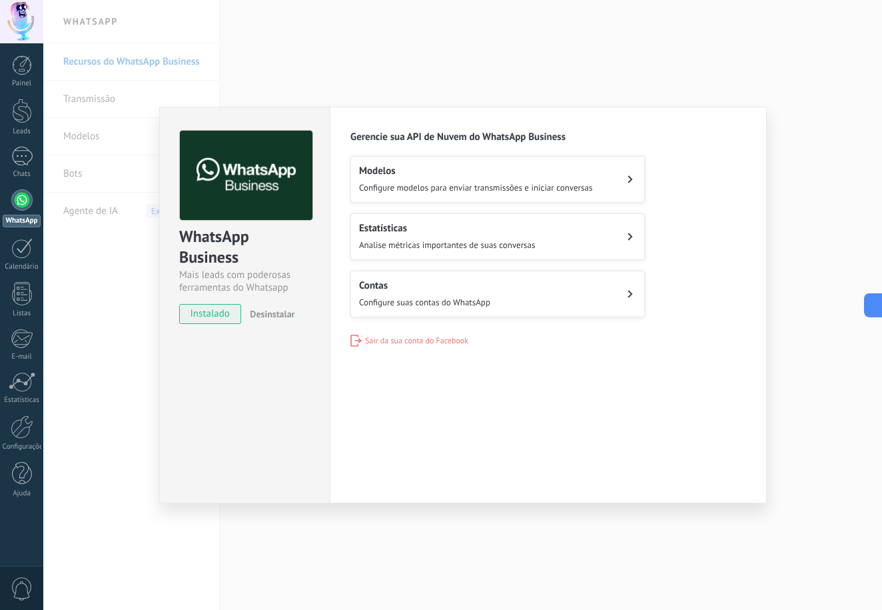
click at [130, 355] on div "WhatsApp Business Mais leads com poderosas ferramentas do Whatsapp instalado De…" at bounding box center [462, 305] width 839 height 610
click at [133, 329] on div "WhatsApp Business Mais leads com poderosas ferramentas do Whatsapp instalado De…" at bounding box center [462, 305] width 839 height 610
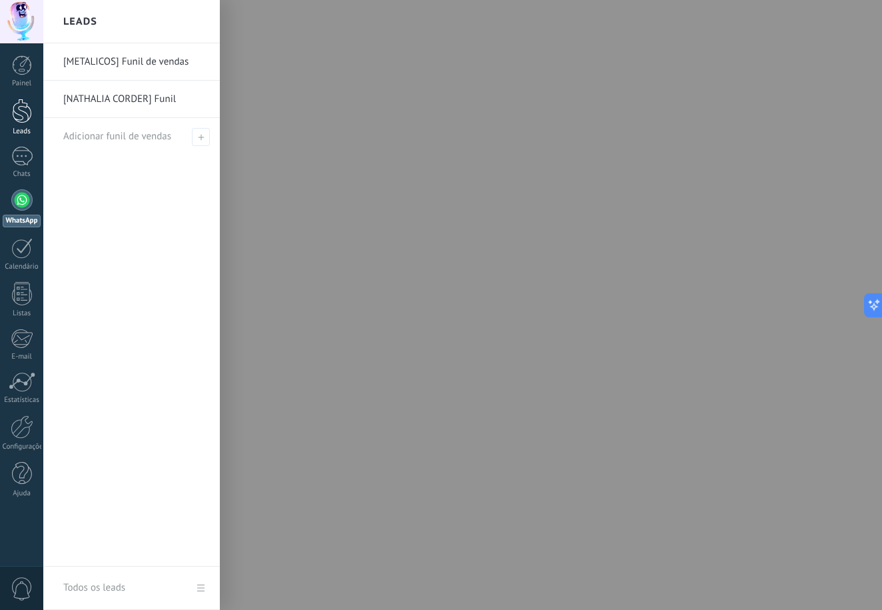
click at [28, 133] on div "Leads" at bounding box center [22, 131] width 39 height 9
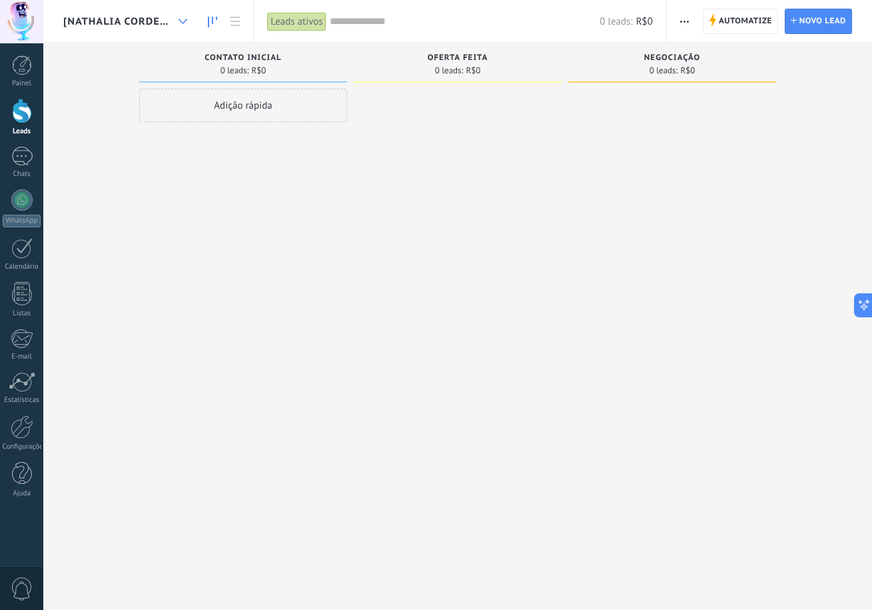
click at [184, 11] on div at bounding box center [183, 22] width 22 height 26
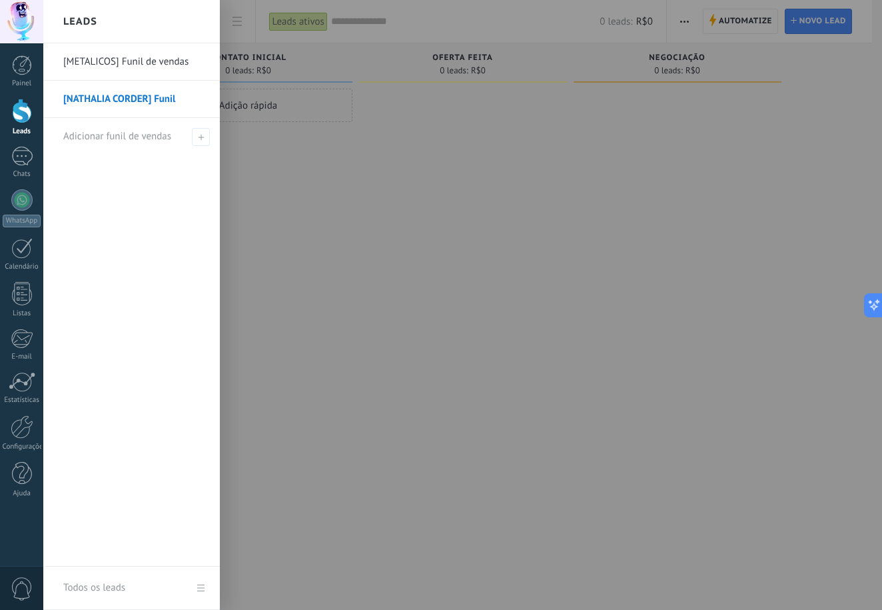
click at [154, 61] on link "[METALICOS] Funil de vendas" at bounding box center [134, 61] width 143 height 37
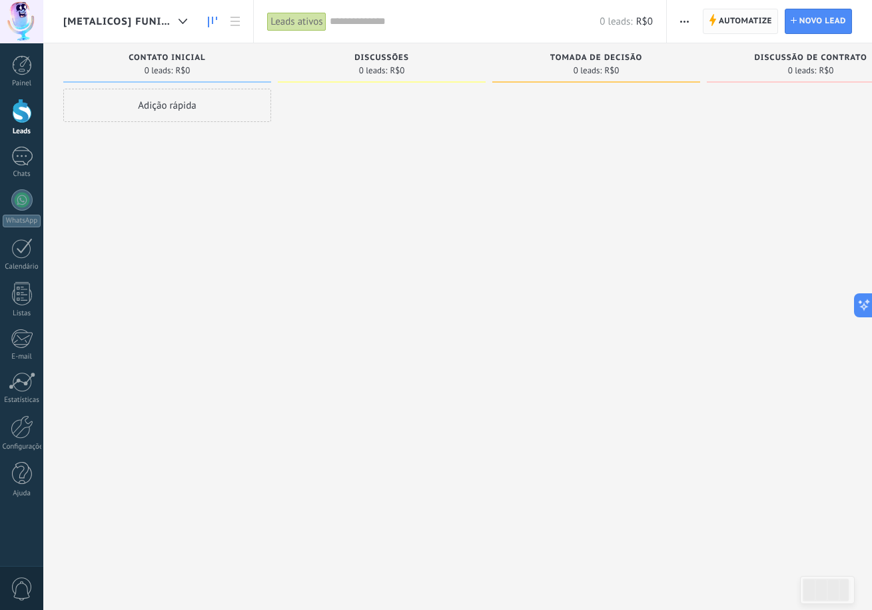
click at [713, 23] on use at bounding box center [712, 20] width 7 height 12
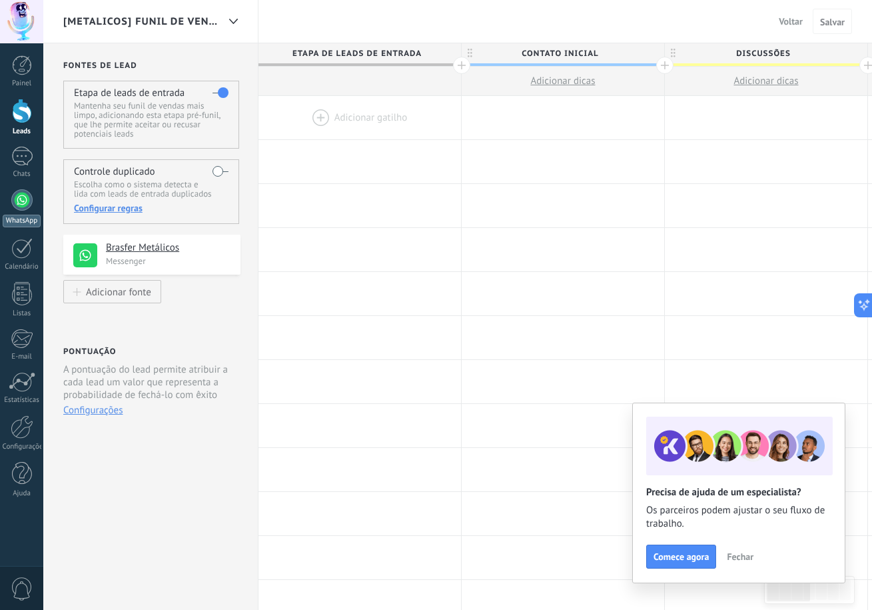
click at [21, 211] on link "WhatsApp" at bounding box center [21, 208] width 43 height 38
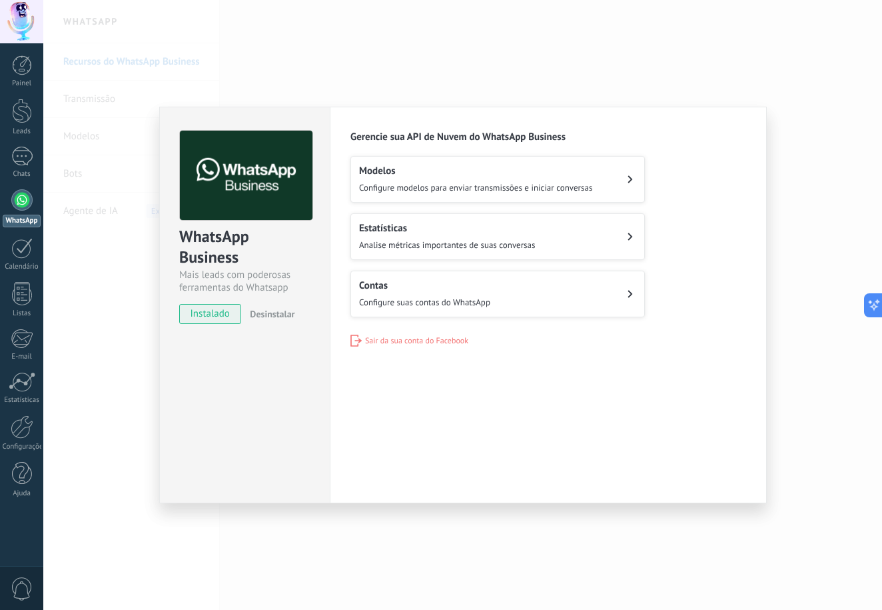
click at [106, 326] on div "WhatsApp Business Mais leads com poderosas ferramentas do Whatsapp instalado De…" at bounding box center [462, 305] width 839 height 610
click at [65, 272] on div "WhatsApp Business Mais leads com poderosas ferramentas do Whatsapp instalado De…" at bounding box center [462, 305] width 839 height 610
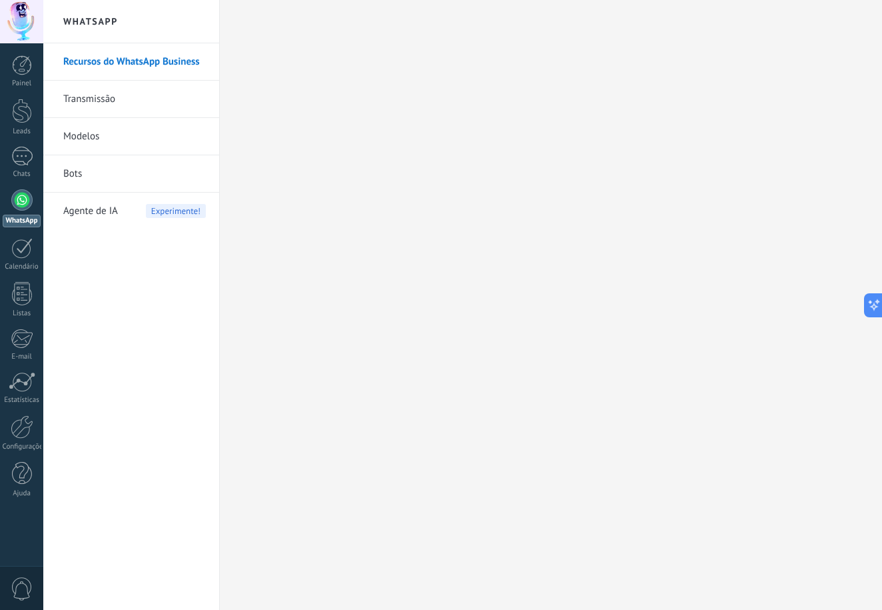
click at [31, 219] on div "WhatsApp" at bounding box center [22, 221] width 38 height 13
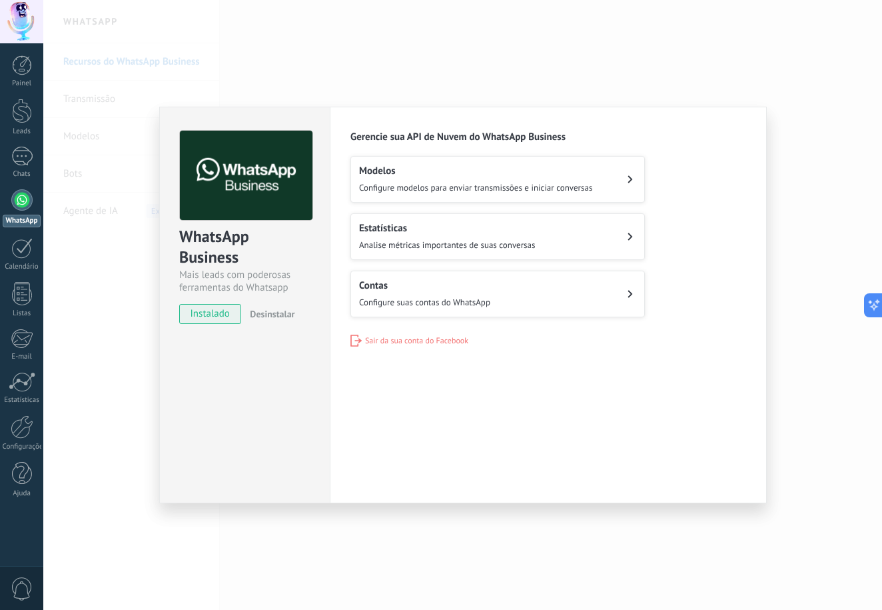
click at [504, 292] on button "Contas Configure suas contas do WhatsApp" at bounding box center [497, 293] width 294 height 47
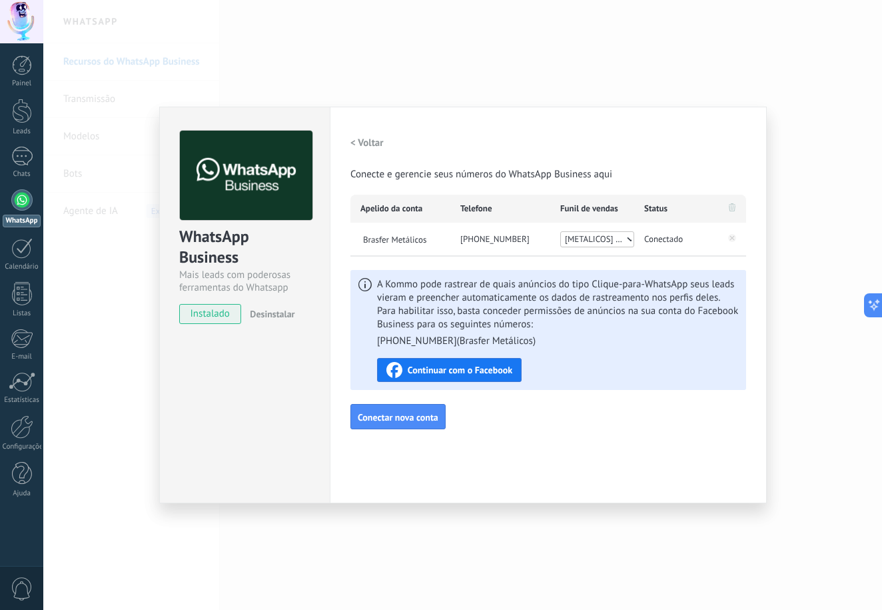
click at [490, 366] on span "Continuar com o Facebook" at bounding box center [460, 369] width 105 height 9
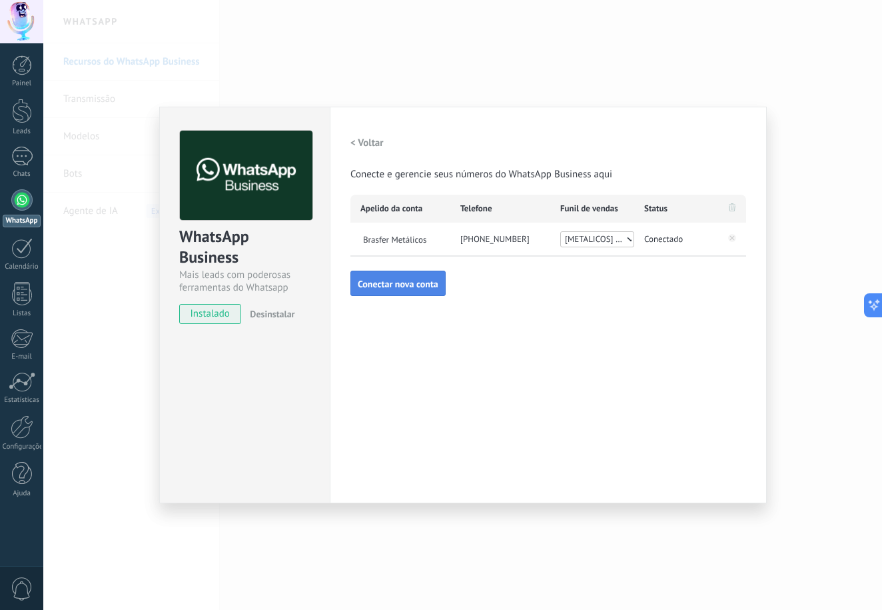
click at [426, 274] on button "Conectar nova conta" at bounding box center [397, 282] width 95 height 25
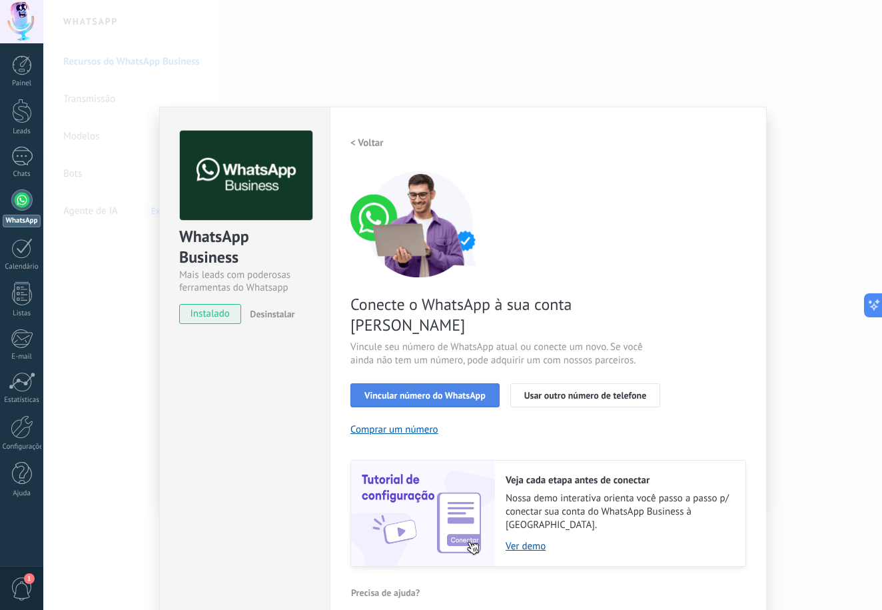
click at [446, 383] on button "Vincular número do WhatsApp" at bounding box center [424, 395] width 149 height 24
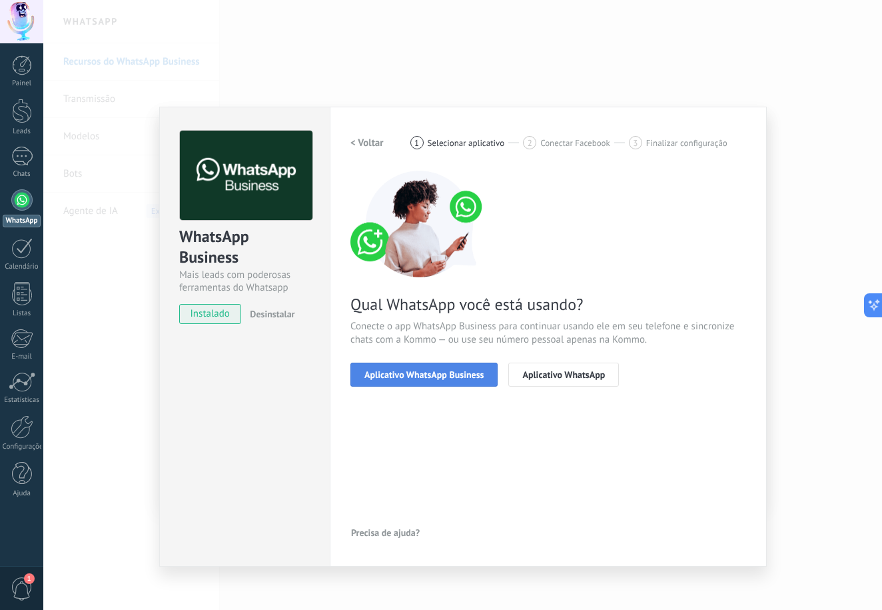
click at [446, 380] on button "Aplicativo WhatsApp Business" at bounding box center [423, 374] width 147 height 24
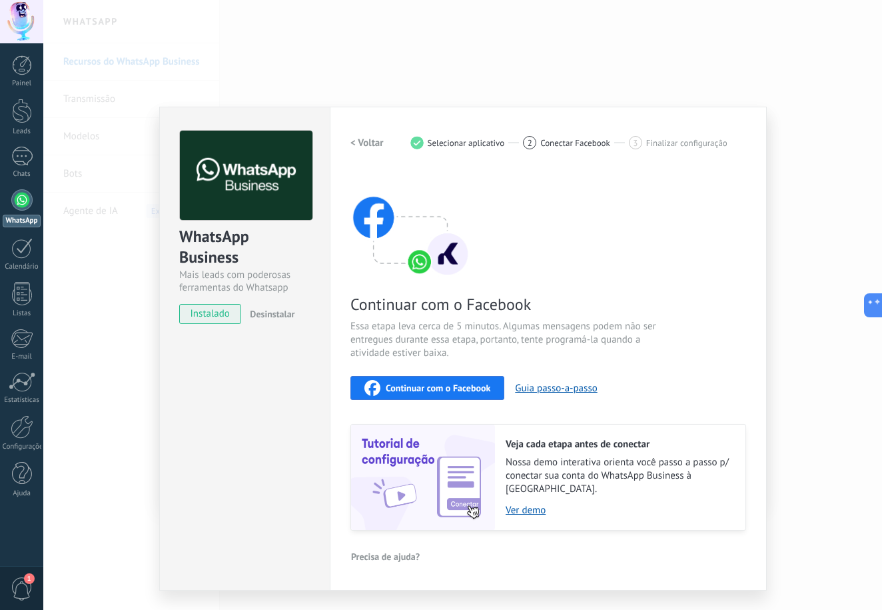
click at [464, 387] on span "Continuar com o Facebook" at bounding box center [438, 387] width 105 height 9
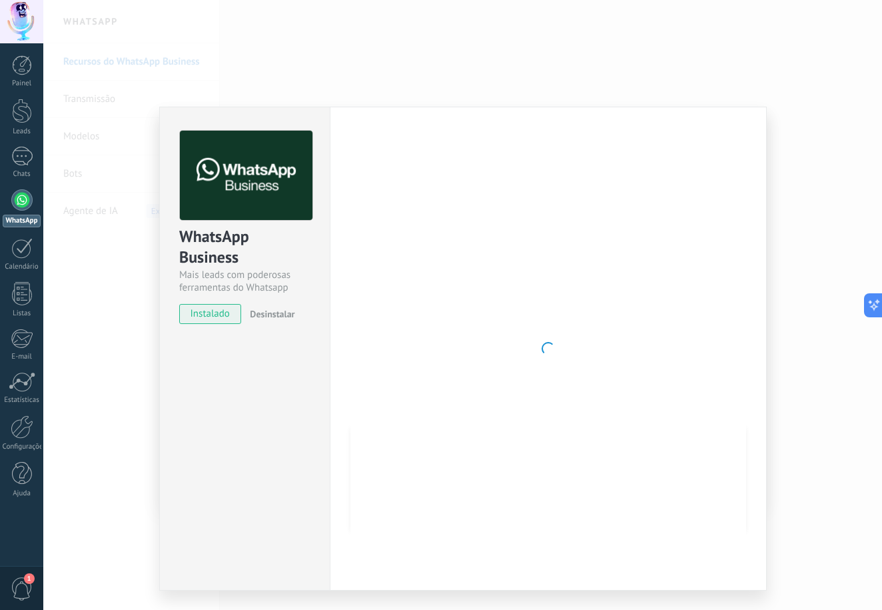
click at [227, 313] on span "instalado" at bounding box center [210, 314] width 61 height 20
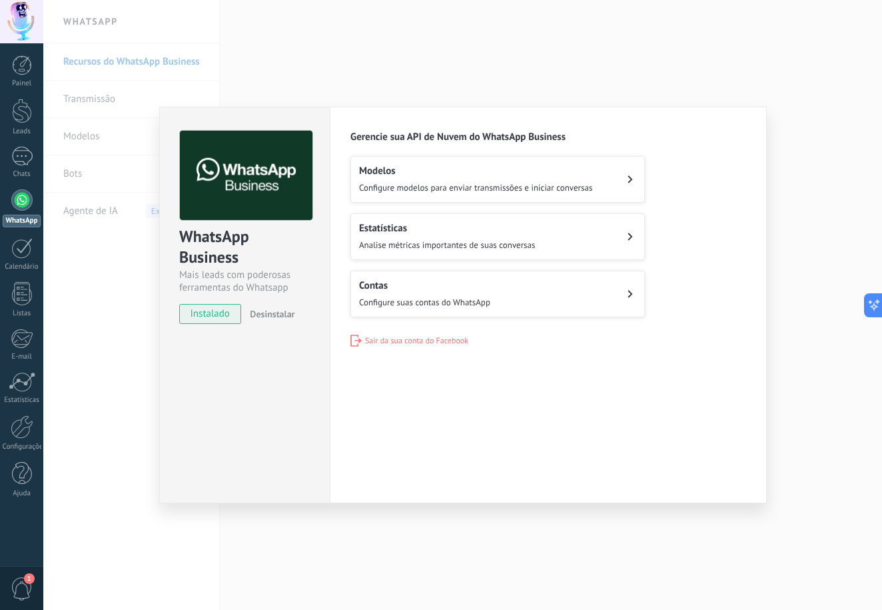
click at [425, 288] on h2 "Contas" at bounding box center [424, 285] width 131 height 13
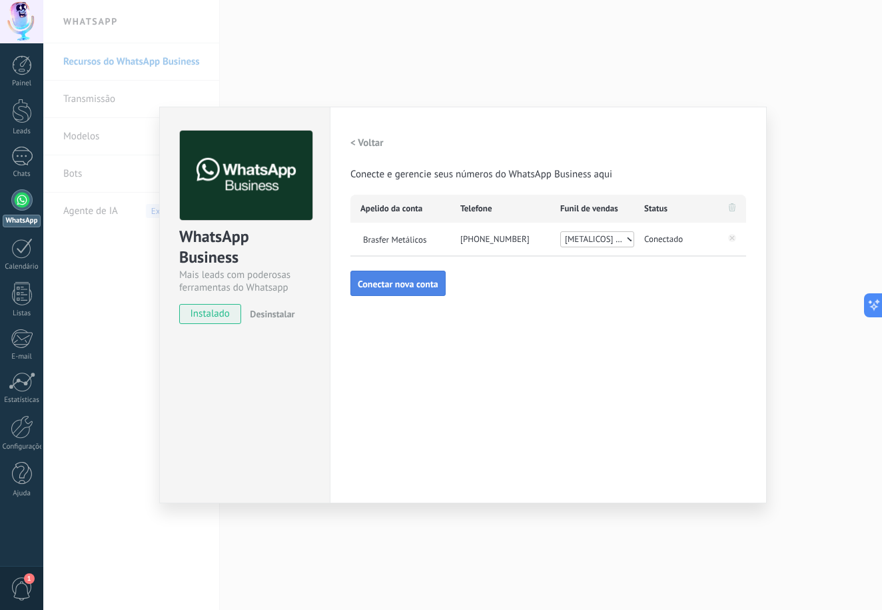
click at [423, 284] on span "Conectar nova conta" at bounding box center [398, 283] width 81 height 9
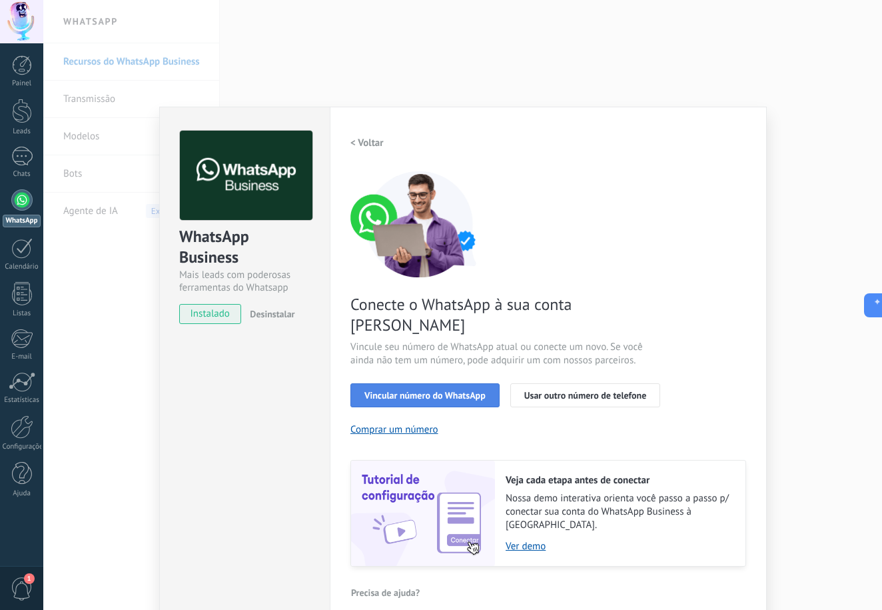
click at [467, 390] on span "Vincular número do WhatsApp" at bounding box center [424, 394] width 121 height 9
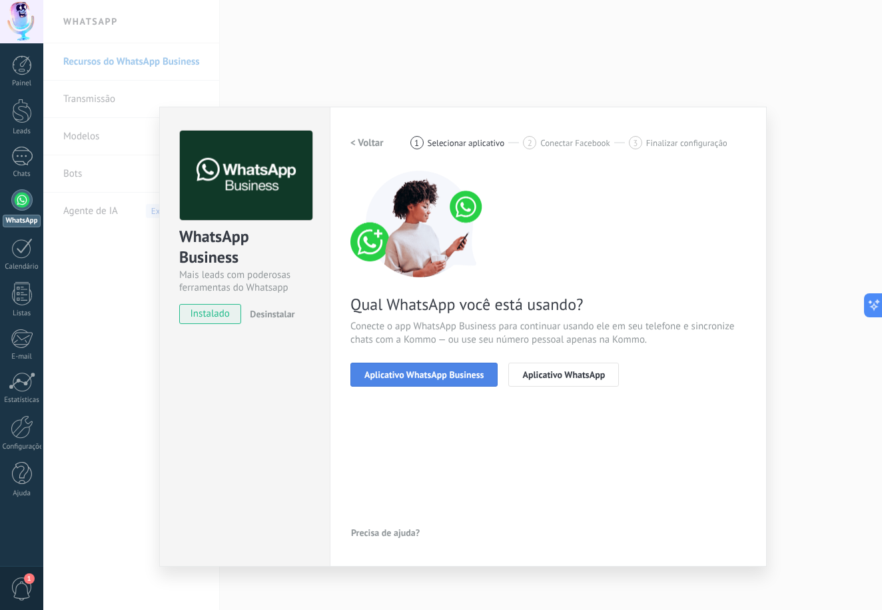
click at [462, 377] on span "Aplicativo WhatsApp Business" at bounding box center [423, 374] width 119 height 9
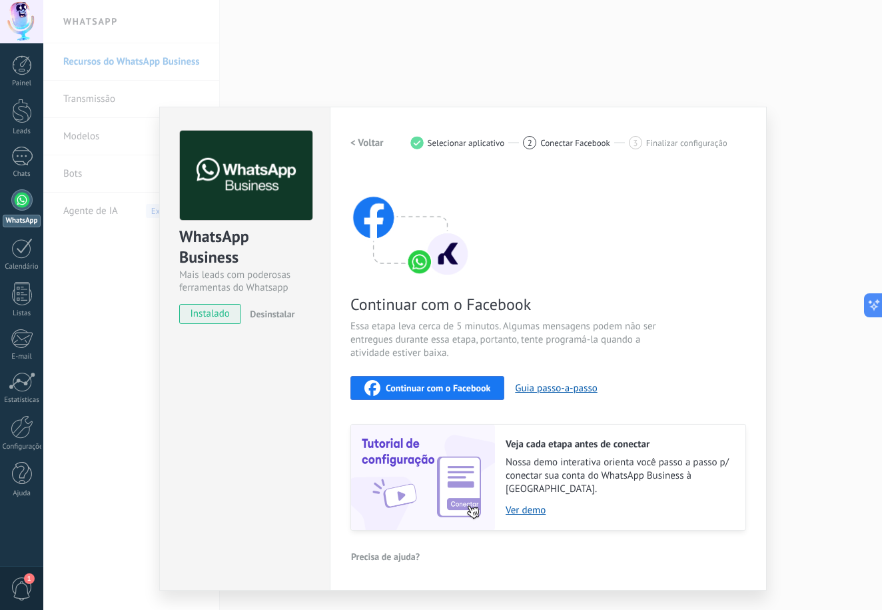
click at [468, 380] on div "Continuar com o Facebook" at bounding box center [427, 388] width 126 height 16
